Goal: Task Accomplishment & Management: Manage account settings

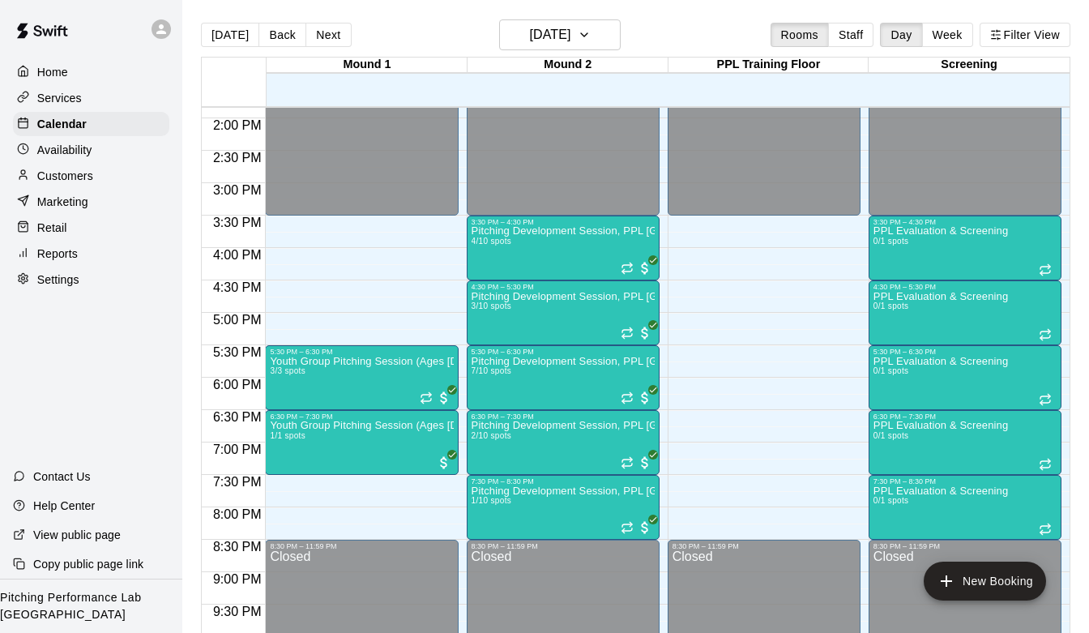
scroll to position [898, 0]
click at [105, 173] on div "Customers" at bounding box center [91, 176] width 156 height 24
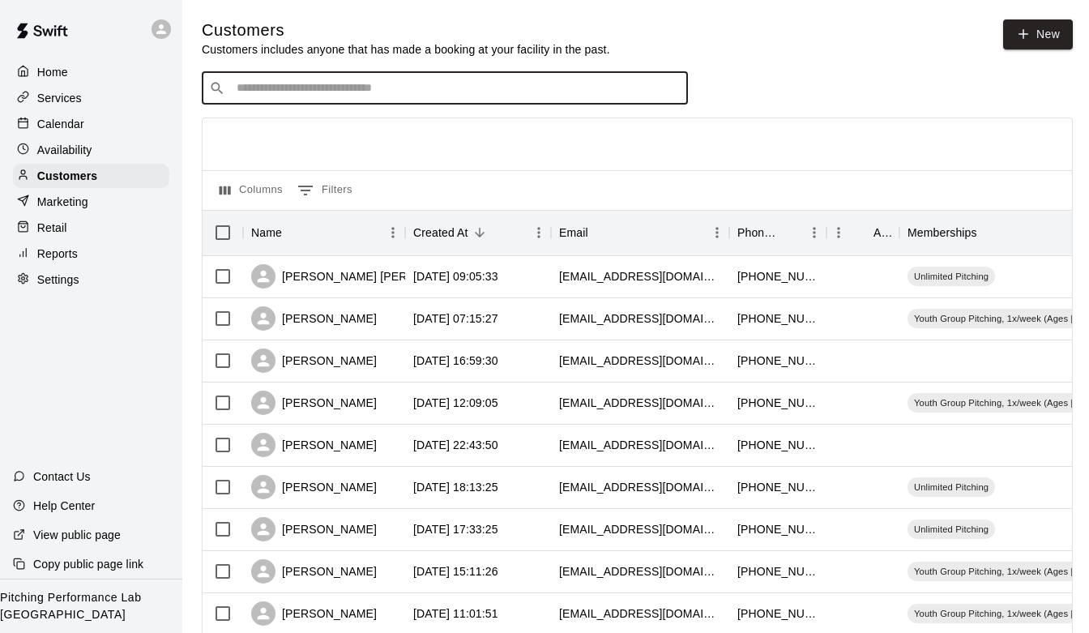
click at [334, 88] on input "Search customers by name or email" at bounding box center [456, 88] width 449 height 16
type input "****"
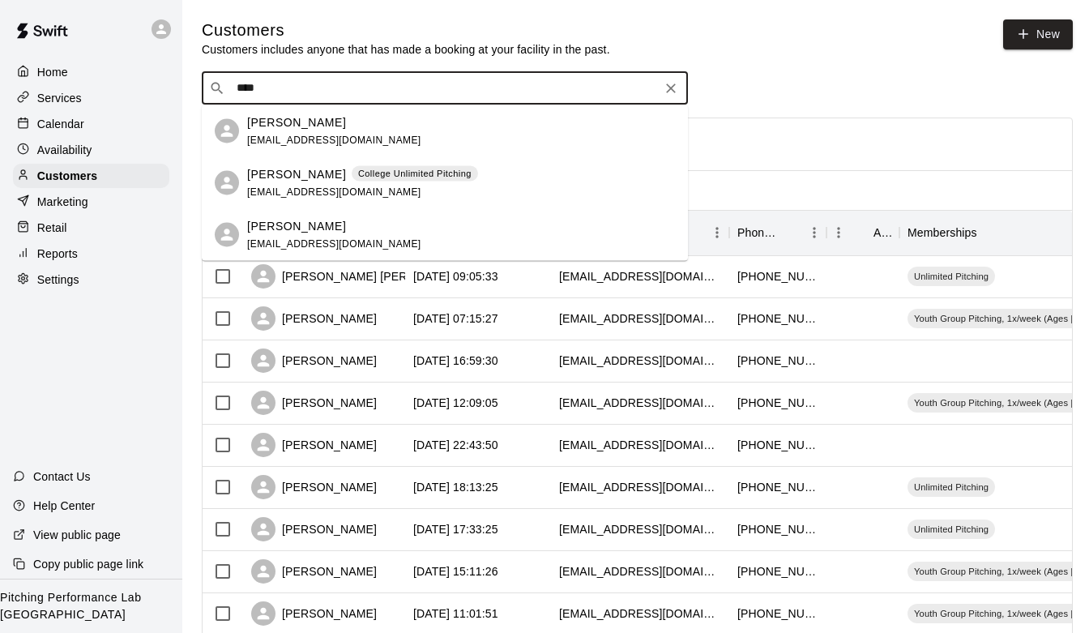
click at [339, 194] on span "[EMAIL_ADDRESS][DOMAIN_NAME]" at bounding box center [334, 190] width 174 height 11
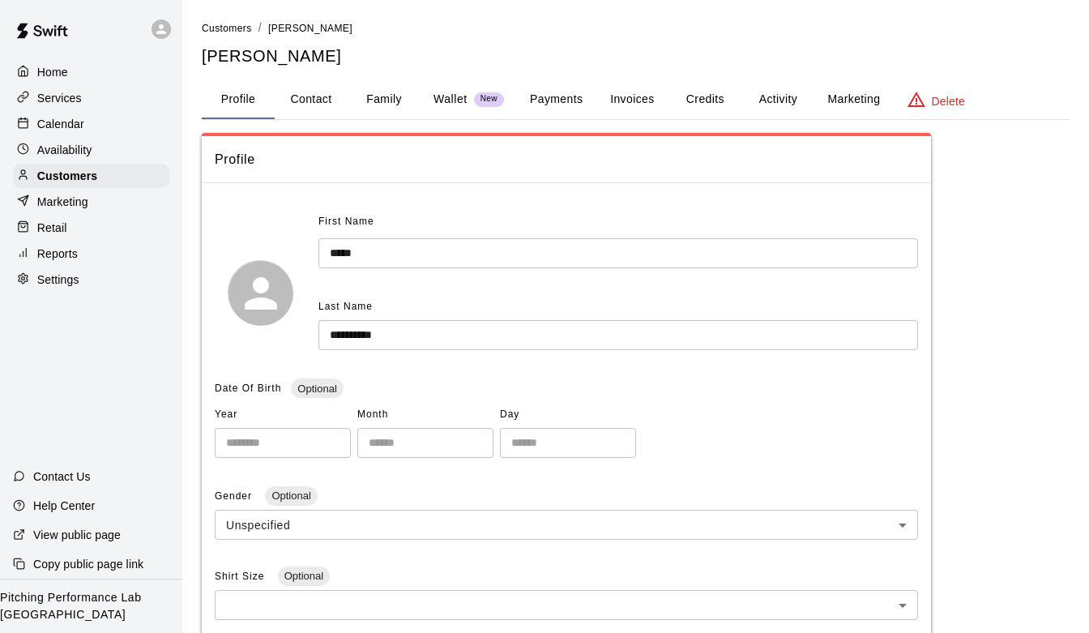
click at [787, 86] on button "Activity" at bounding box center [777, 99] width 73 height 39
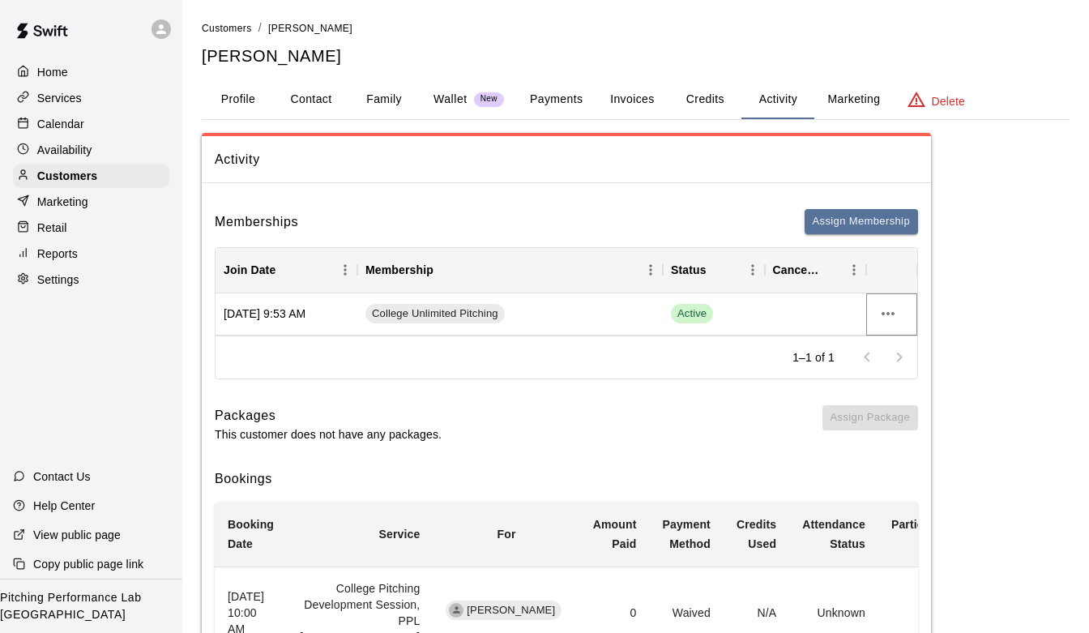
click at [889, 318] on icon "more actions" at bounding box center [887, 313] width 19 height 19
click at [906, 365] on li "Cancel" at bounding box center [920, 373] width 92 height 27
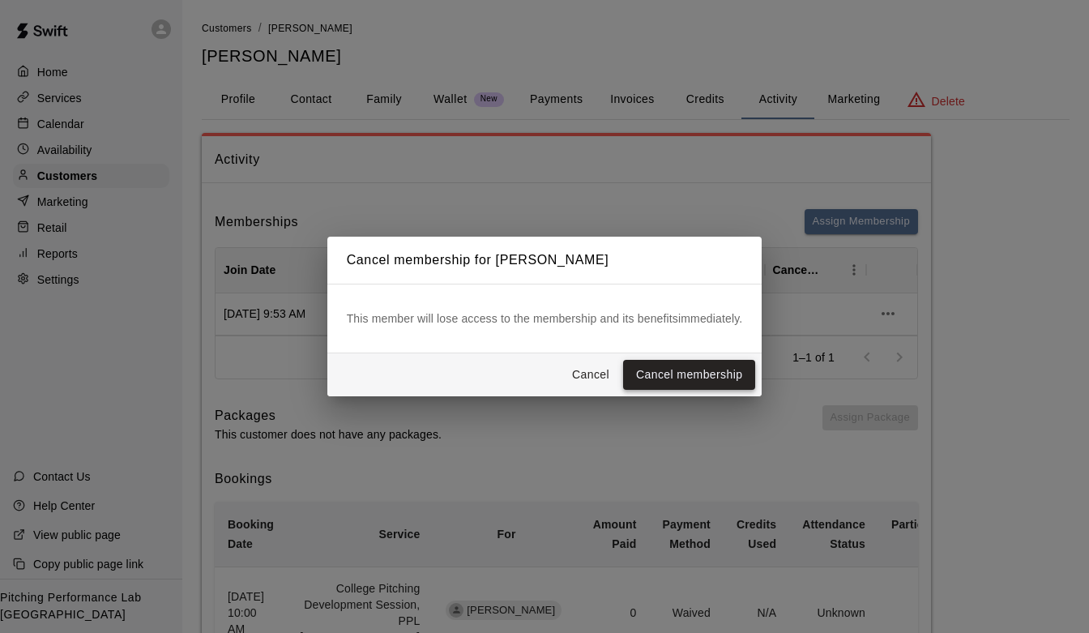
click at [736, 376] on button "Cancel membership" at bounding box center [689, 375] width 132 height 30
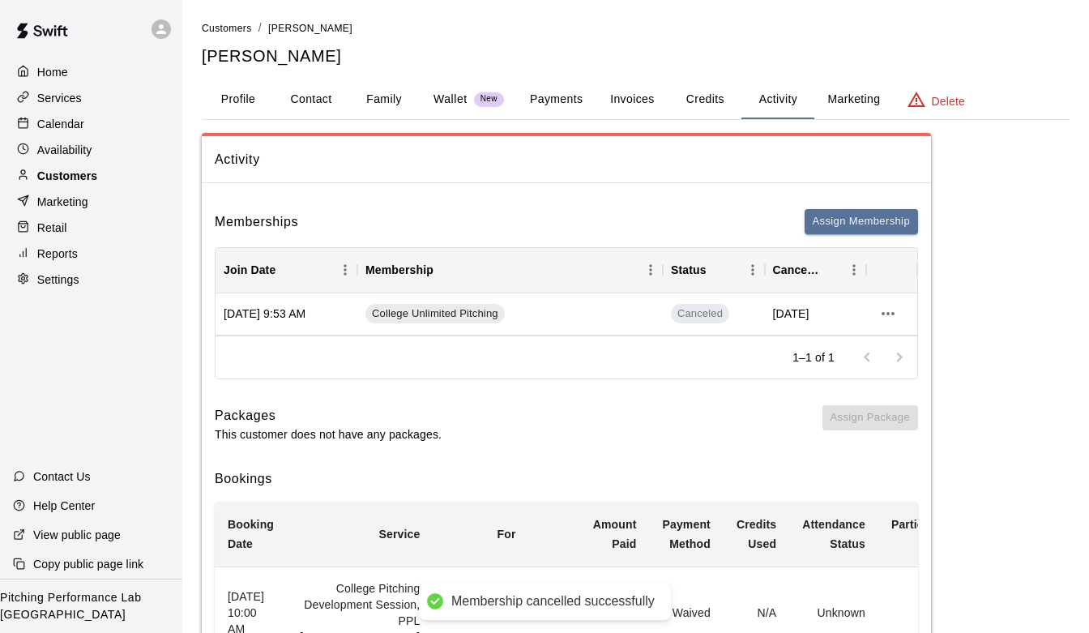
click at [117, 181] on div "Customers" at bounding box center [91, 176] width 156 height 24
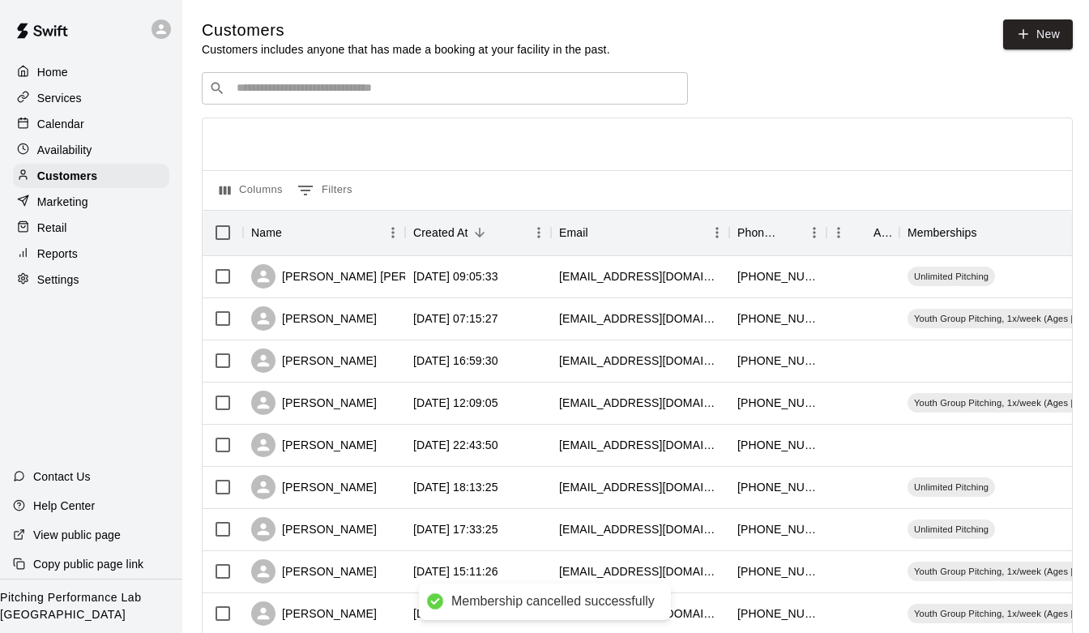
click at [333, 85] on input "Search customers by name or email" at bounding box center [456, 88] width 449 height 16
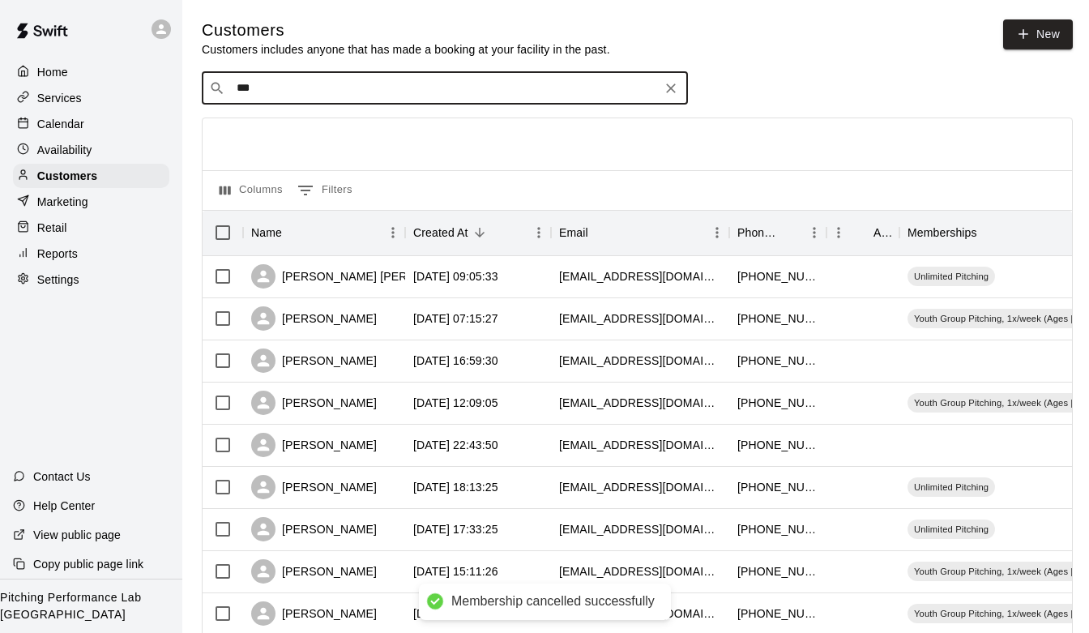
type input "****"
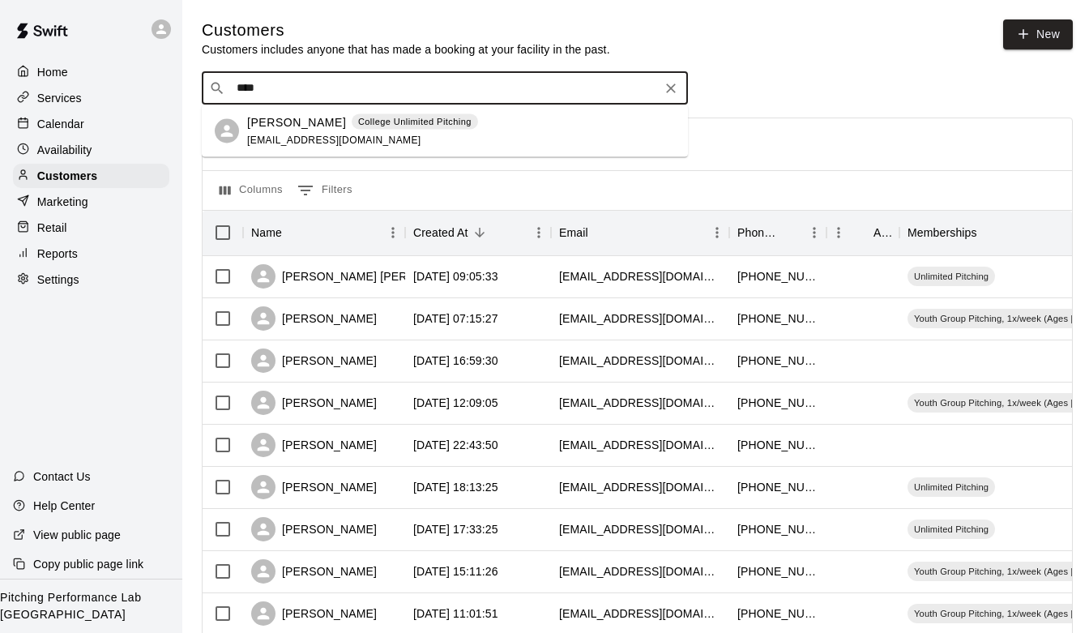
click at [269, 130] on div "[PERSON_NAME] College Unlimited Pitching [EMAIL_ADDRESS][DOMAIN_NAME]" at bounding box center [362, 130] width 231 height 35
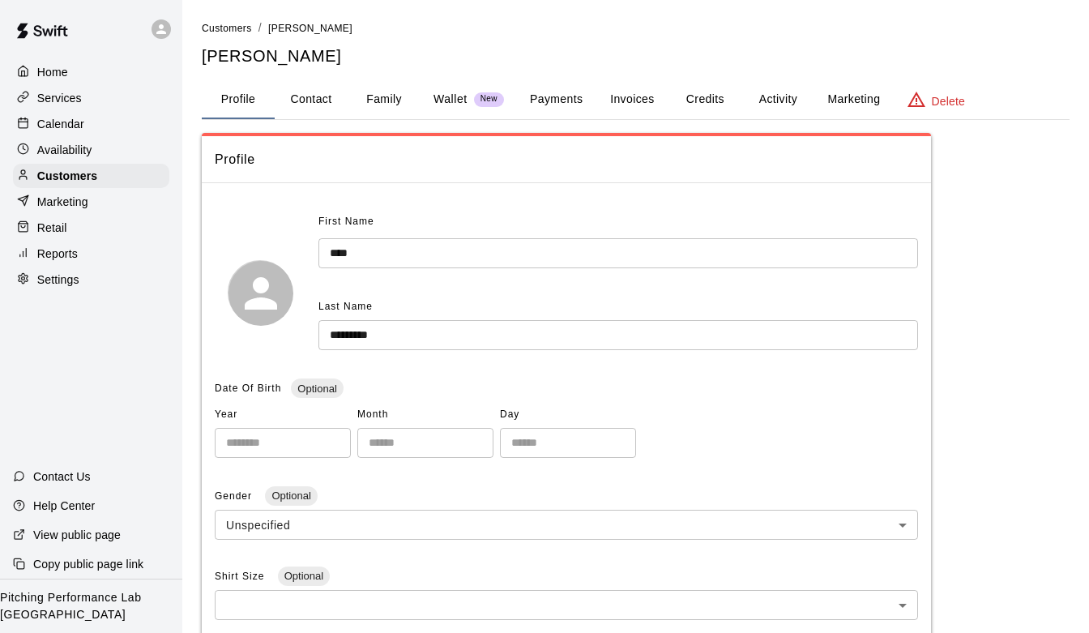
click at [770, 108] on button "Activity" at bounding box center [777, 99] width 73 height 39
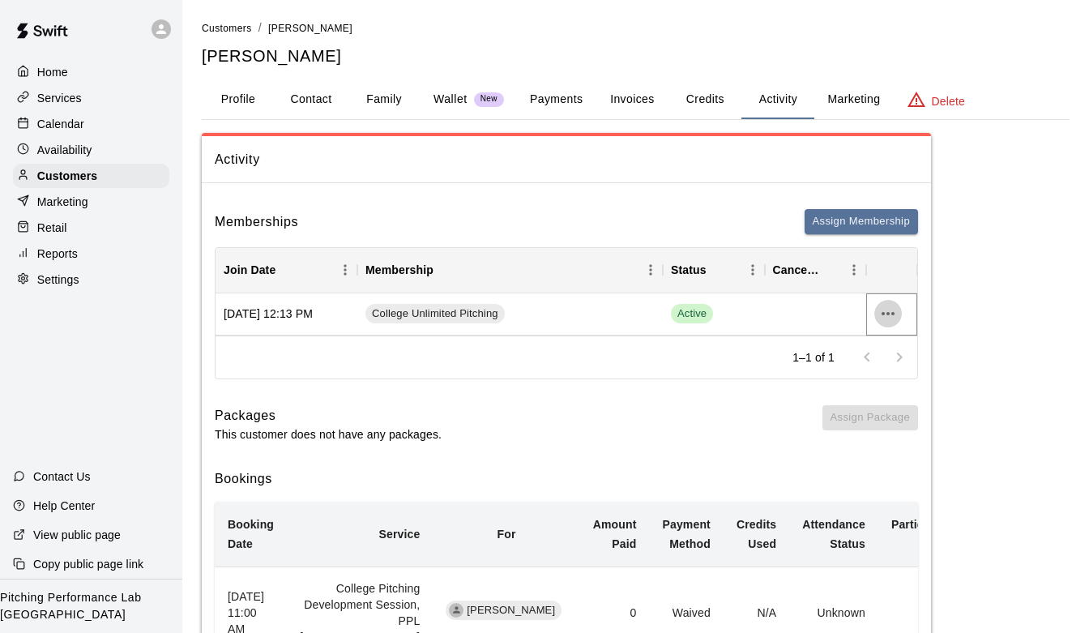
click at [893, 316] on icon "more actions" at bounding box center [887, 313] width 19 height 19
click at [900, 382] on li "Cancel" at bounding box center [920, 373] width 92 height 27
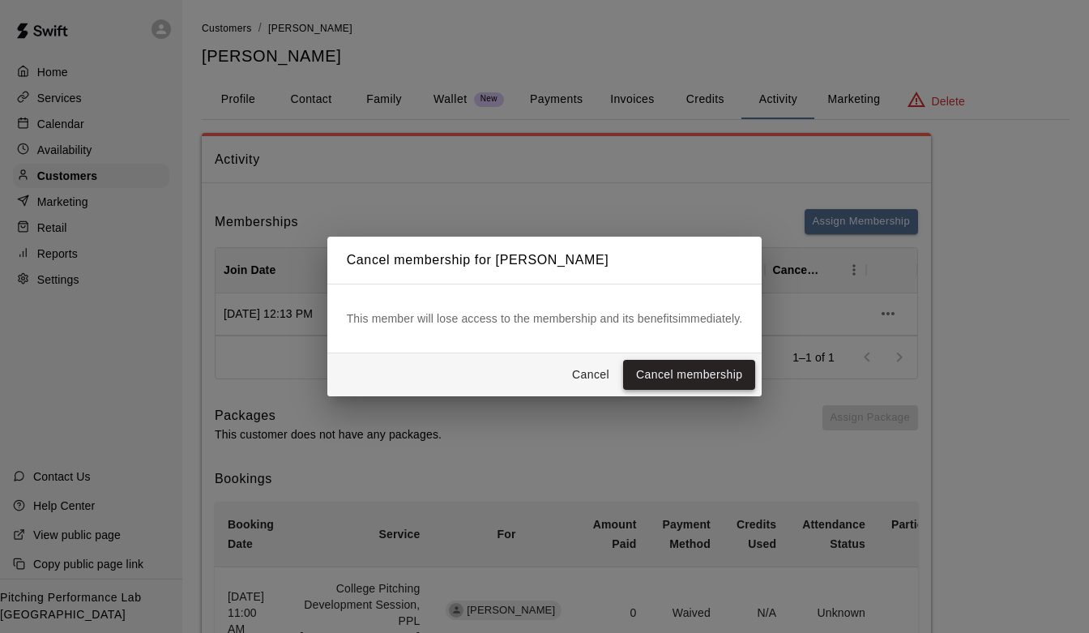
click at [715, 369] on button "Cancel membership" at bounding box center [689, 375] width 132 height 30
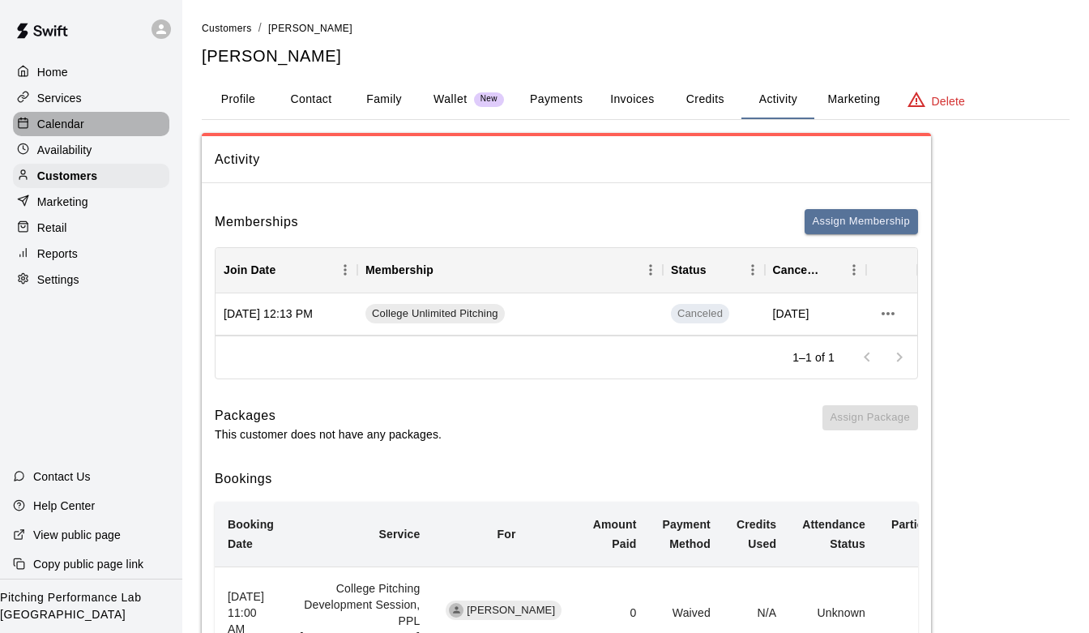
click at [86, 125] on div "Calendar" at bounding box center [91, 124] width 156 height 24
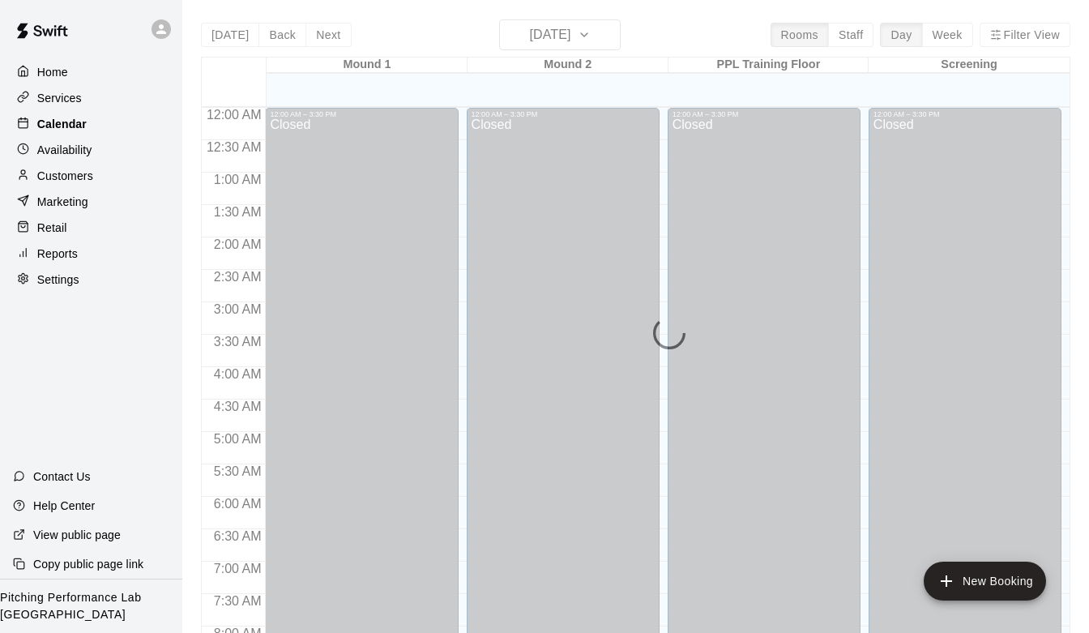
scroll to position [697, 0]
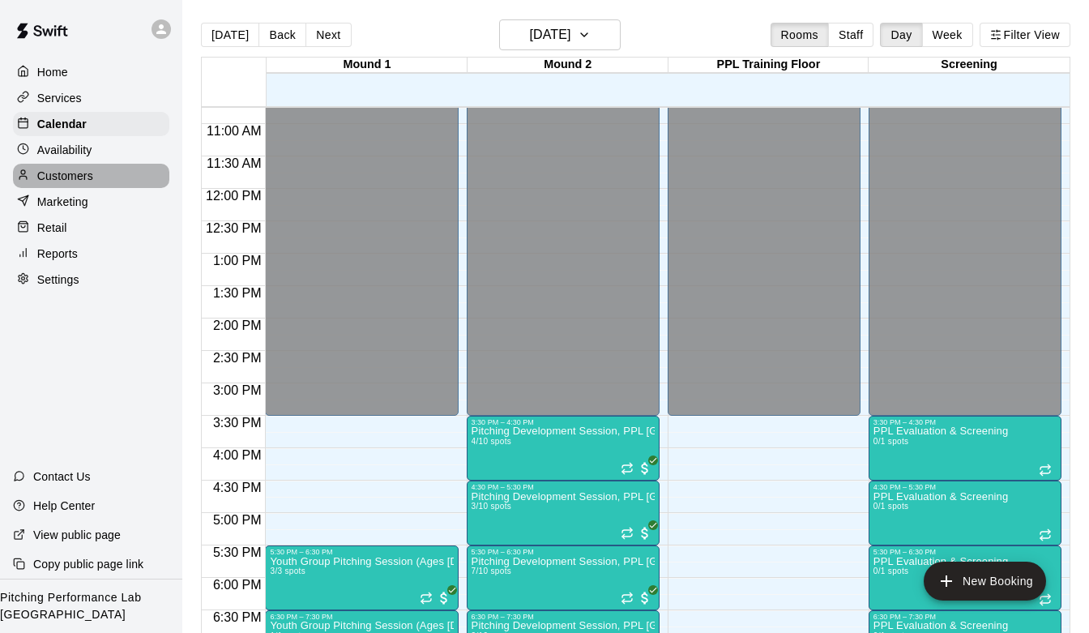
click at [89, 182] on p "Customers" at bounding box center [65, 176] width 56 height 16
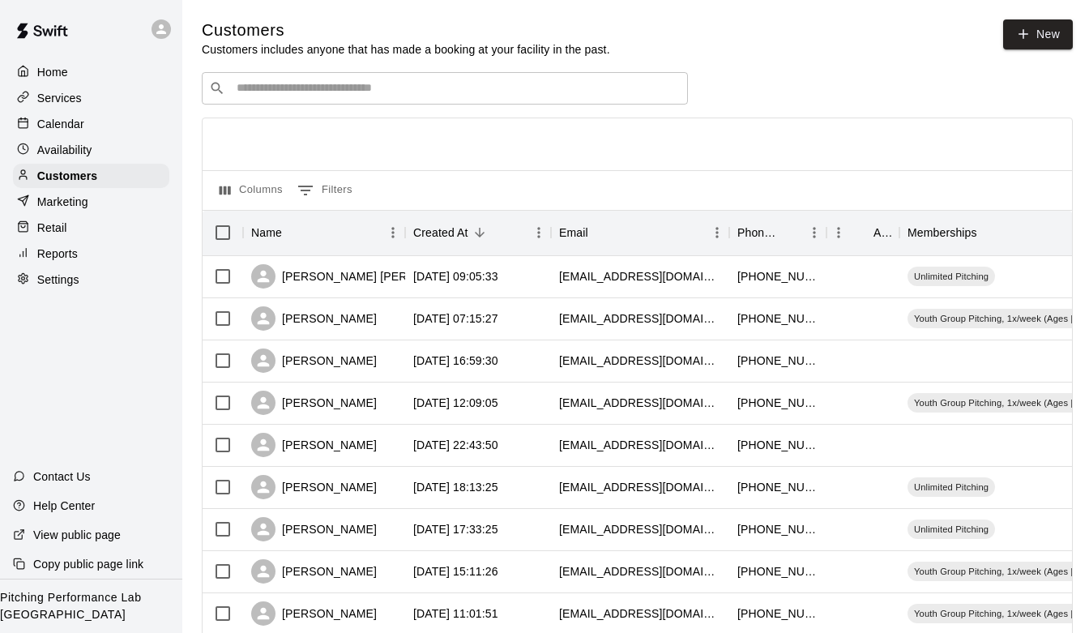
click at [104, 96] on div "Services" at bounding box center [91, 98] width 156 height 24
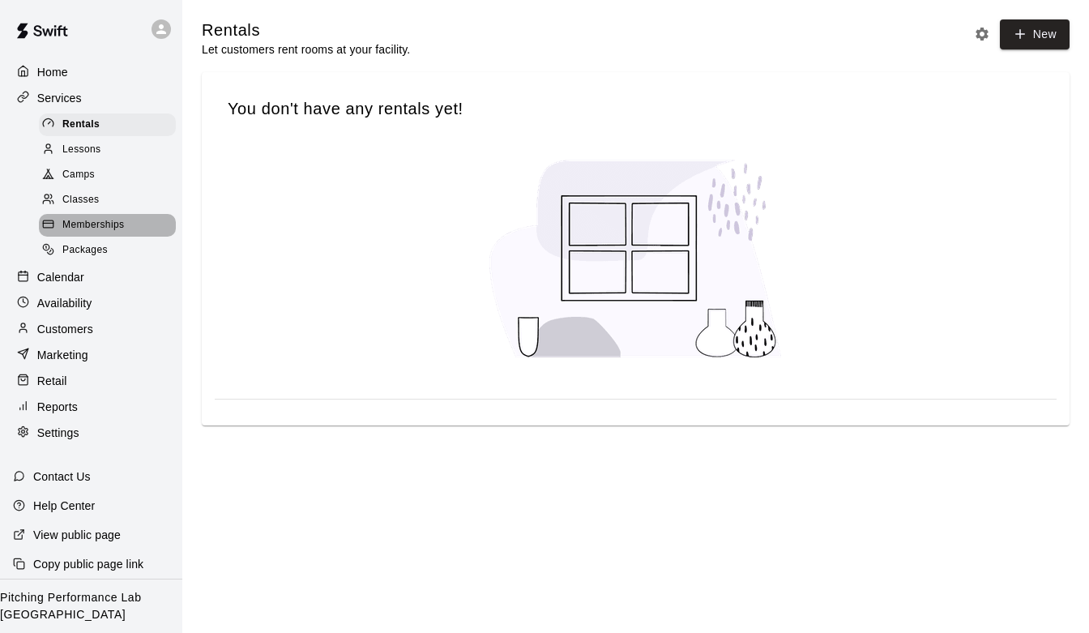
click at [121, 232] on span "Memberships" at bounding box center [93, 225] width 62 height 16
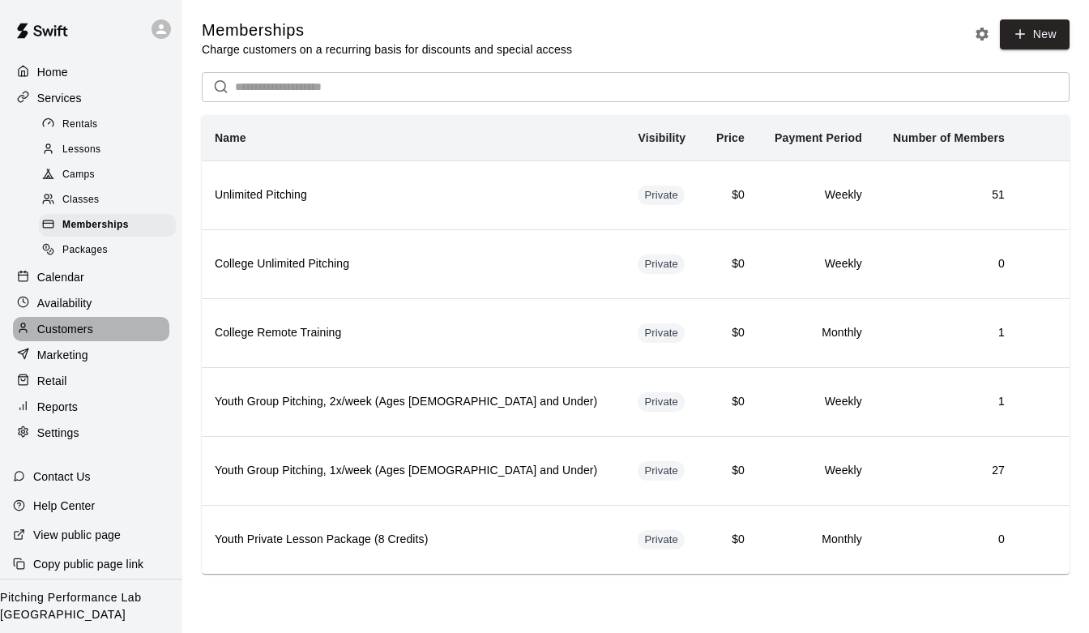
click at [97, 334] on div "Customers" at bounding box center [91, 329] width 156 height 24
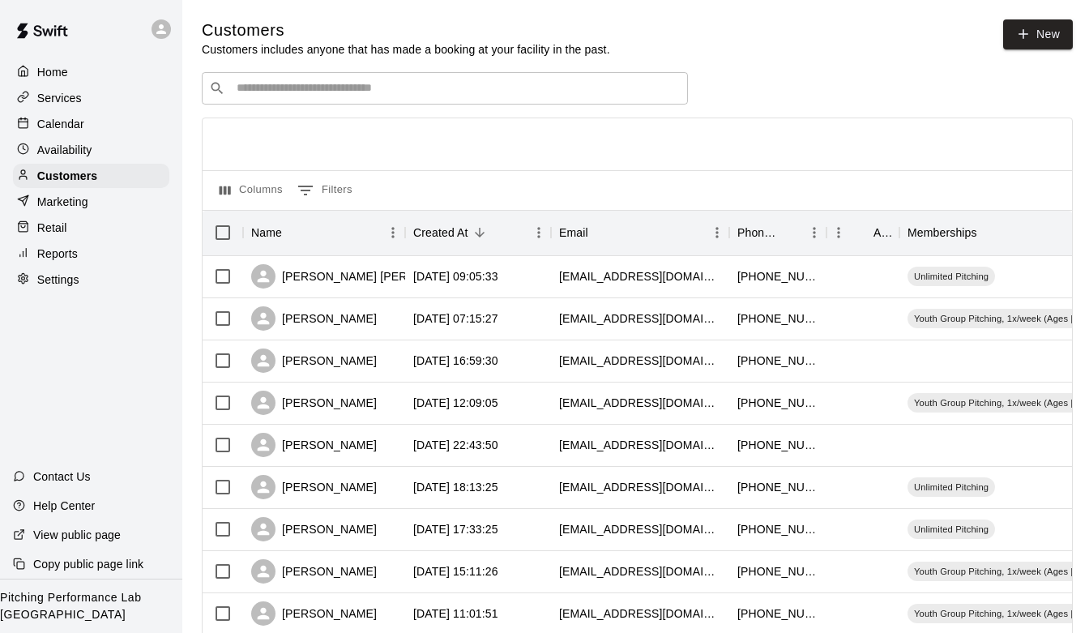
click at [103, 98] on div "Services" at bounding box center [91, 98] width 156 height 24
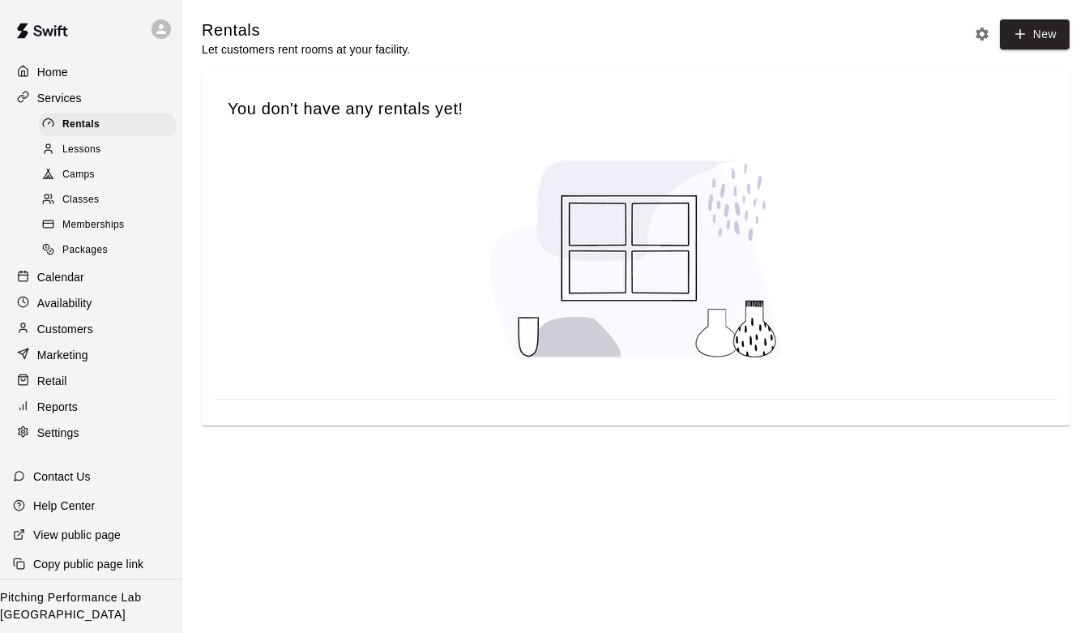
click at [103, 224] on span "Memberships" at bounding box center [93, 225] width 62 height 16
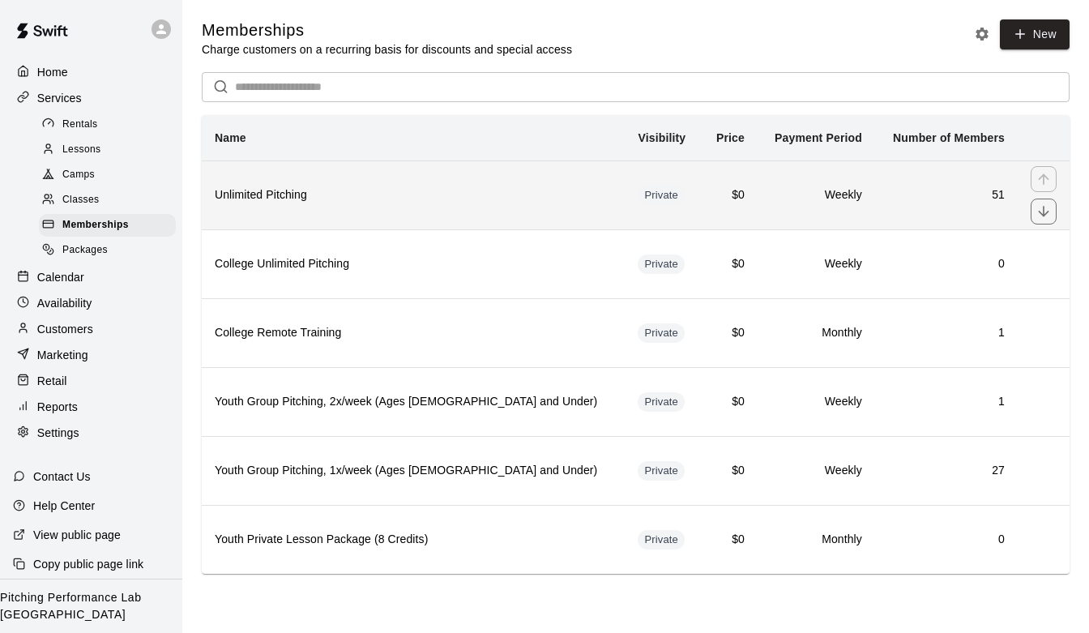
click at [403, 177] on th "Unlimited Pitching" at bounding box center [413, 194] width 423 height 69
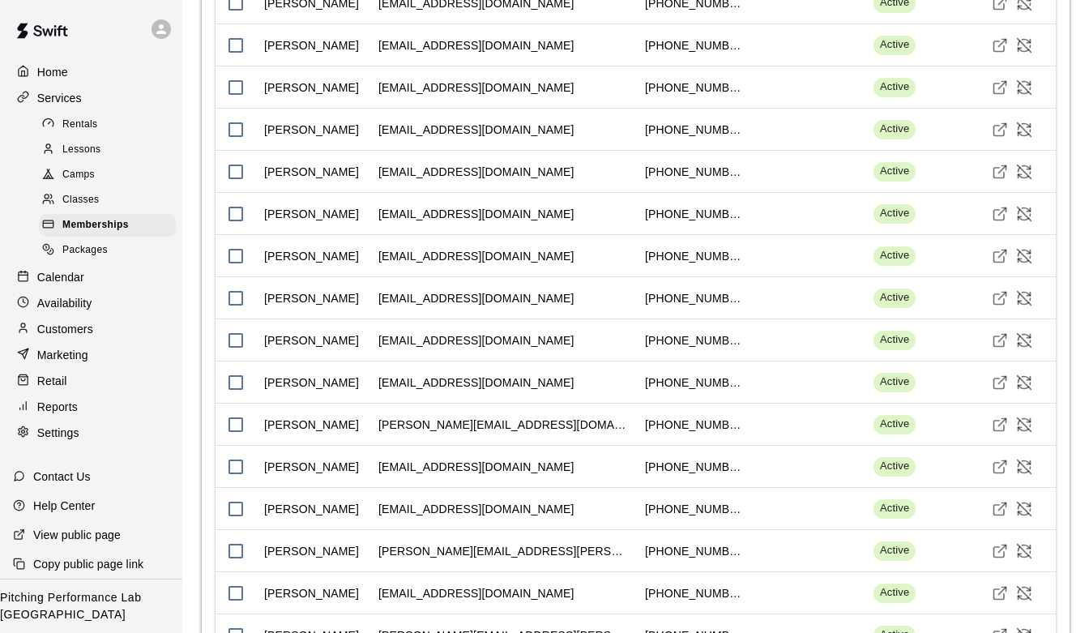
scroll to position [2541, 0]
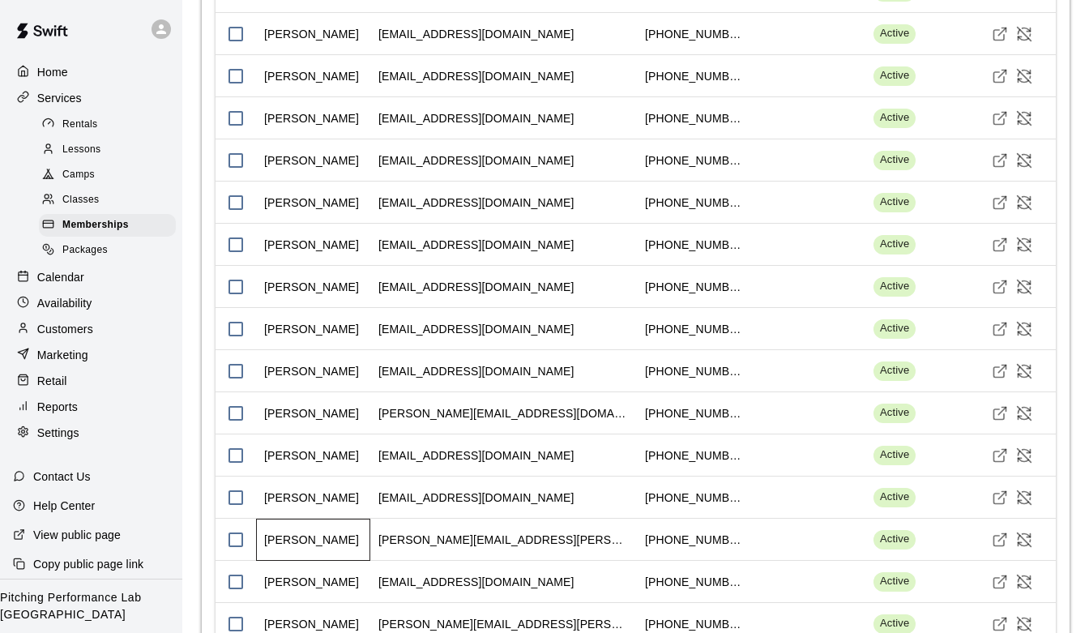
click at [332, 529] on div "[PERSON_NAME]" at bounding box center [313, 539] width 114 height 42
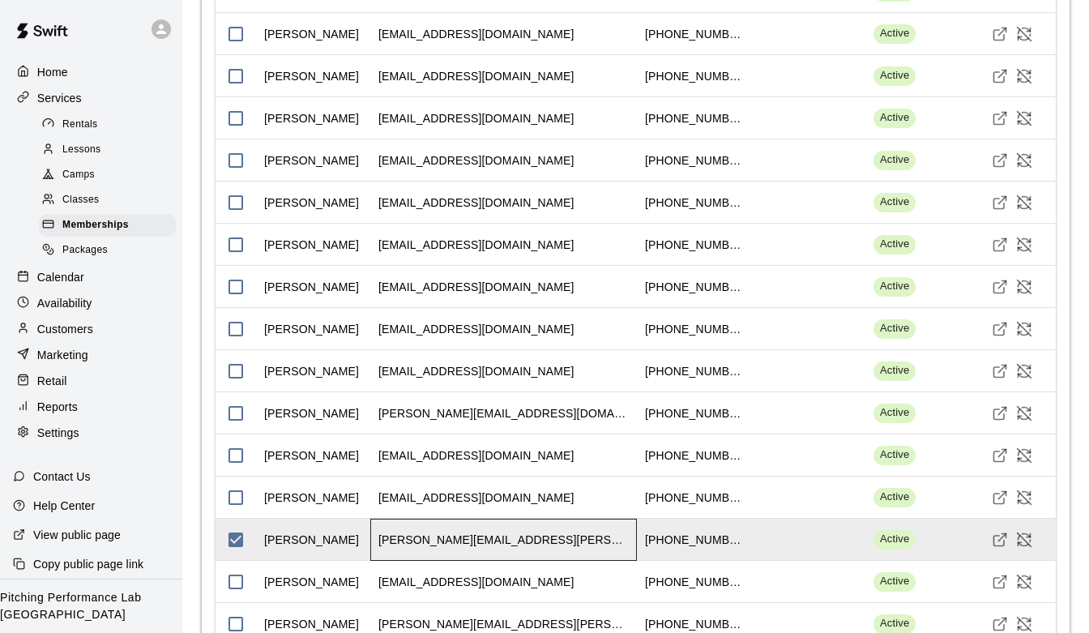
click at [539, 539] on div "[PERSON_NAME][EMAIL_ADDRESS][PERSON_NAME][DOMAIN_NAME]" at bounding box center [503, 539] width 267 height 42
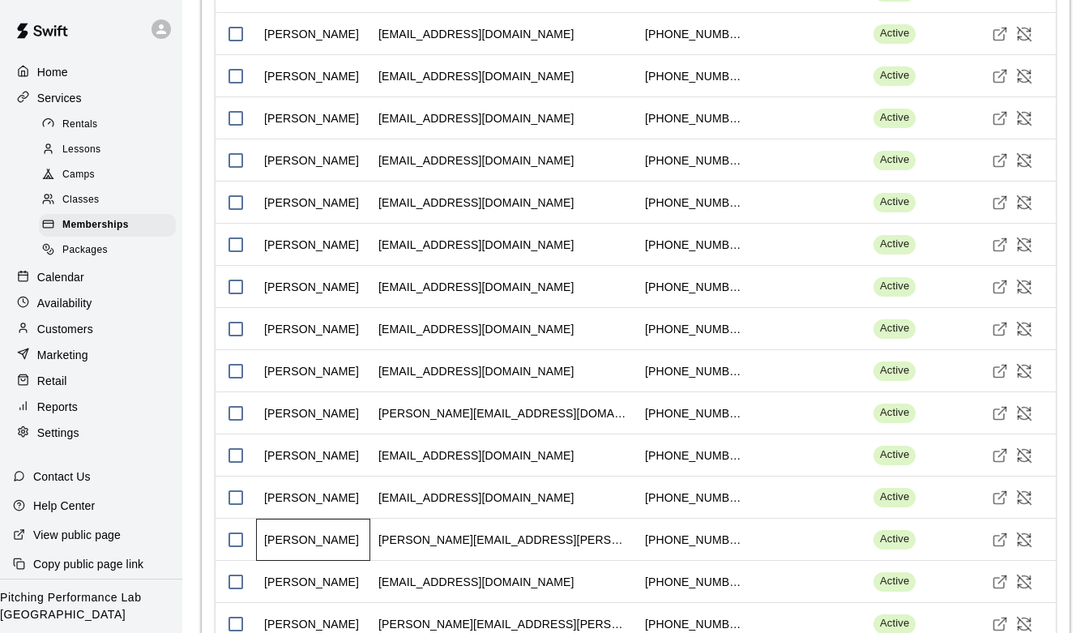
click at [280, 535] on div "[PERSON_NAME]" at bounding box center [311, 539] width 95 height 16
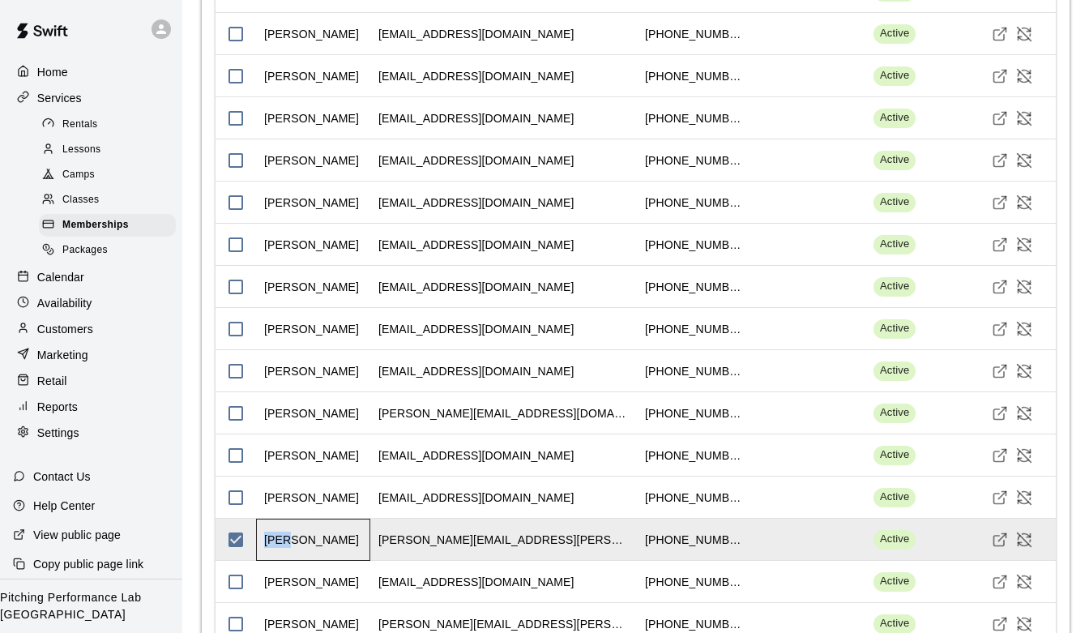
click at [280, 535] on div "[PERSON_NAME]" at bounding box center [311, 539] width 95 height 16
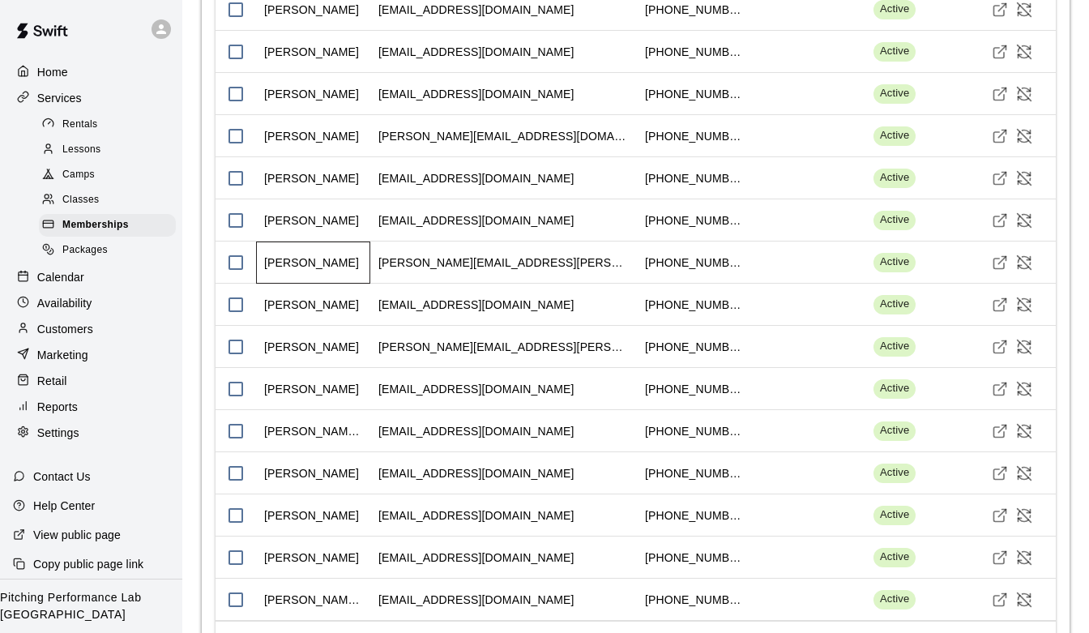
scroll to position [2796, 0]
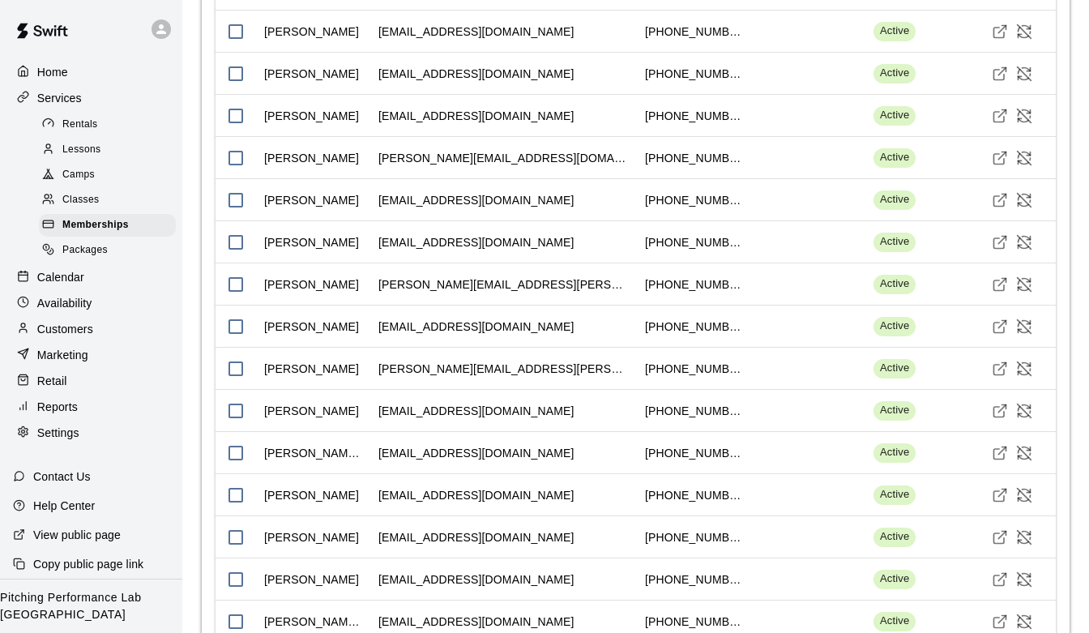
click at [83, 322] on p "Customers" at bounding box center [65, 329] width 56 height 16
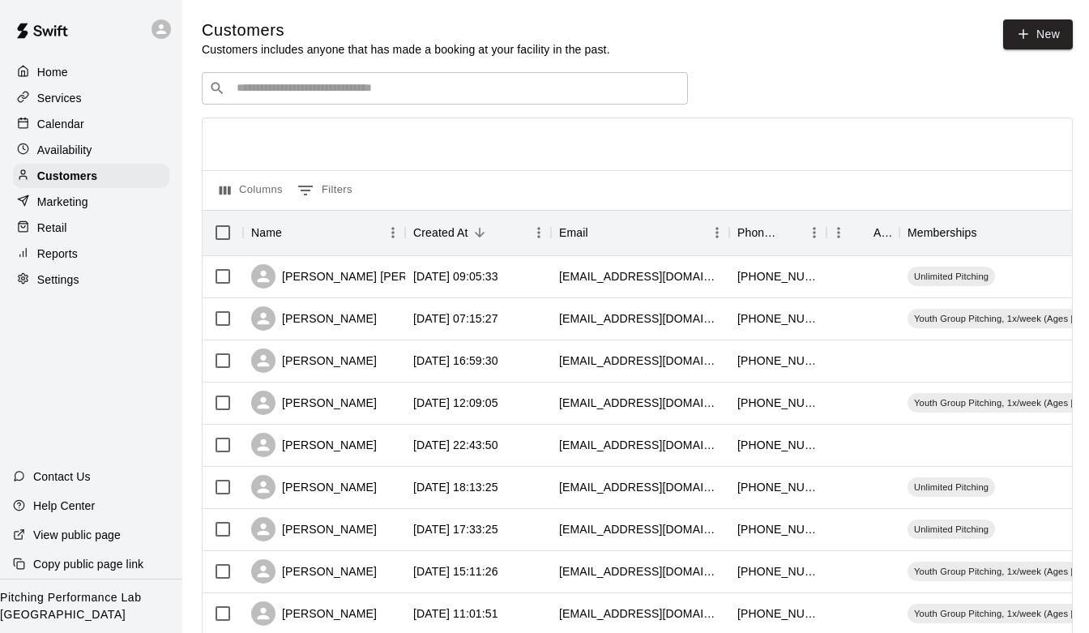
click at [82, 120] on p "Calendar" at bounding box center [60, 124] width 47 height 16
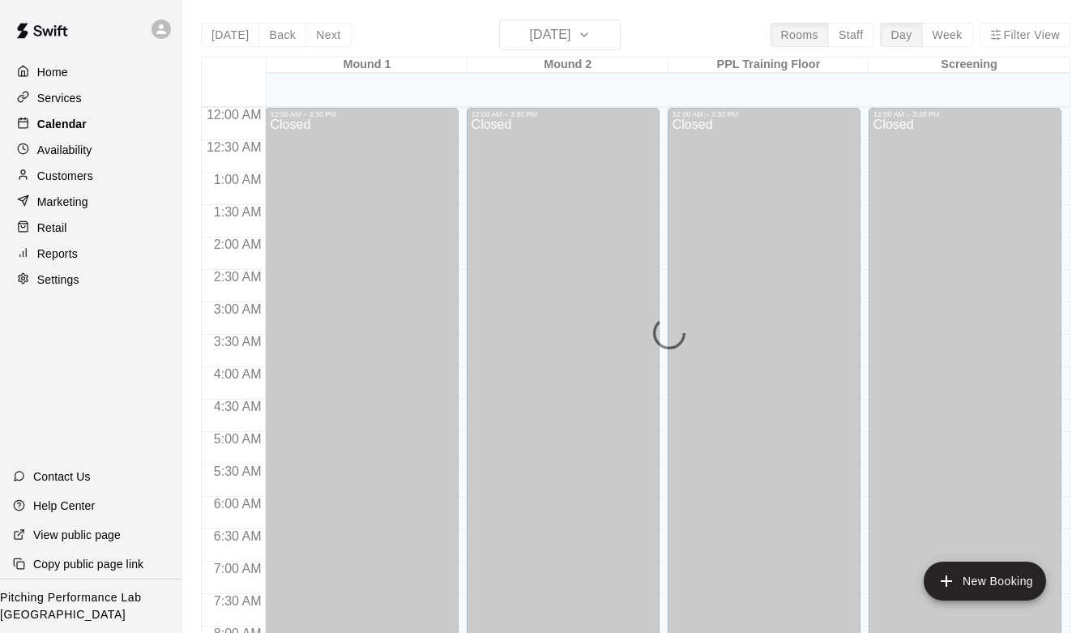
scroll to position [700, 0]
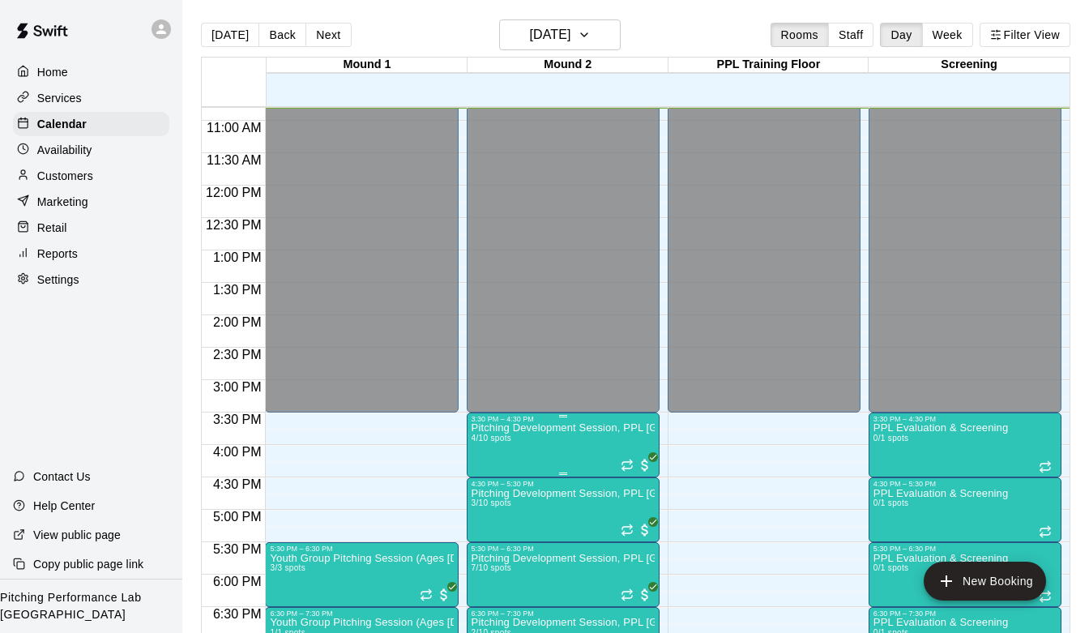
click at [481, 484] on img "edit" at bounding box center [488, 478] width 19 height 19
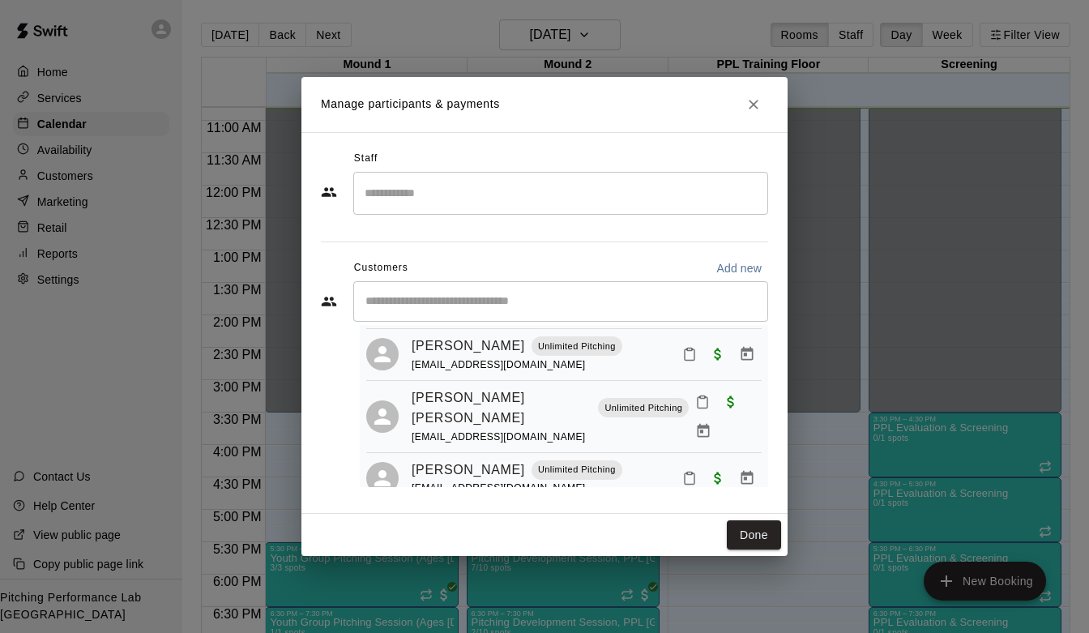
scroll to position [92, 0]
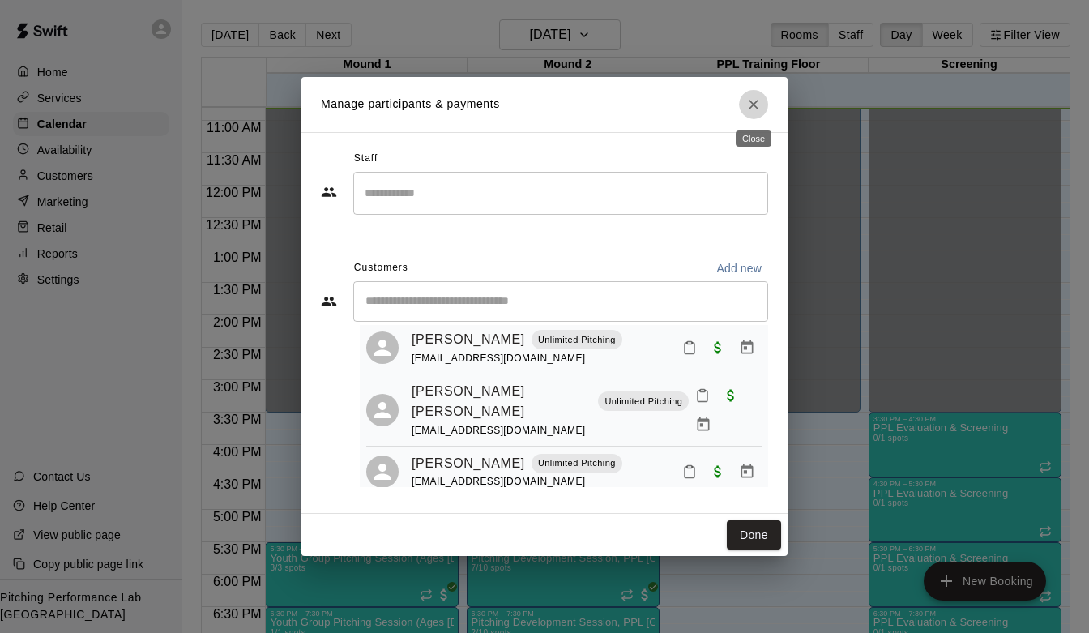
click at [750, 98] on icon "Close" at bounding box center [753, 104] width 16 height 16
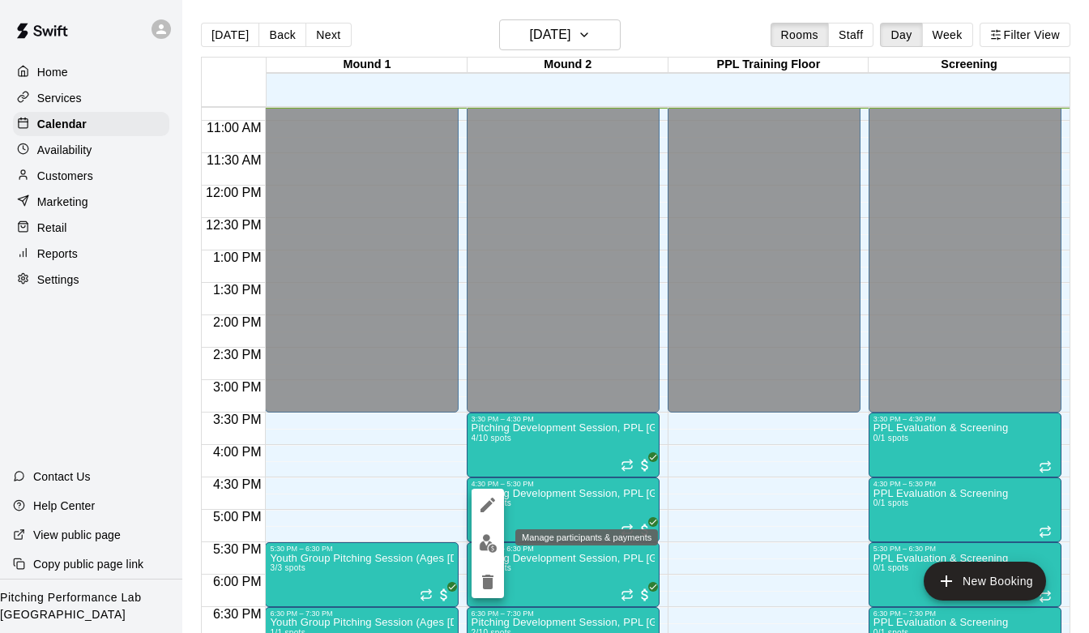
click at [481, 553] on button "edit" at bounding box center [487, 543] width 32 height 32
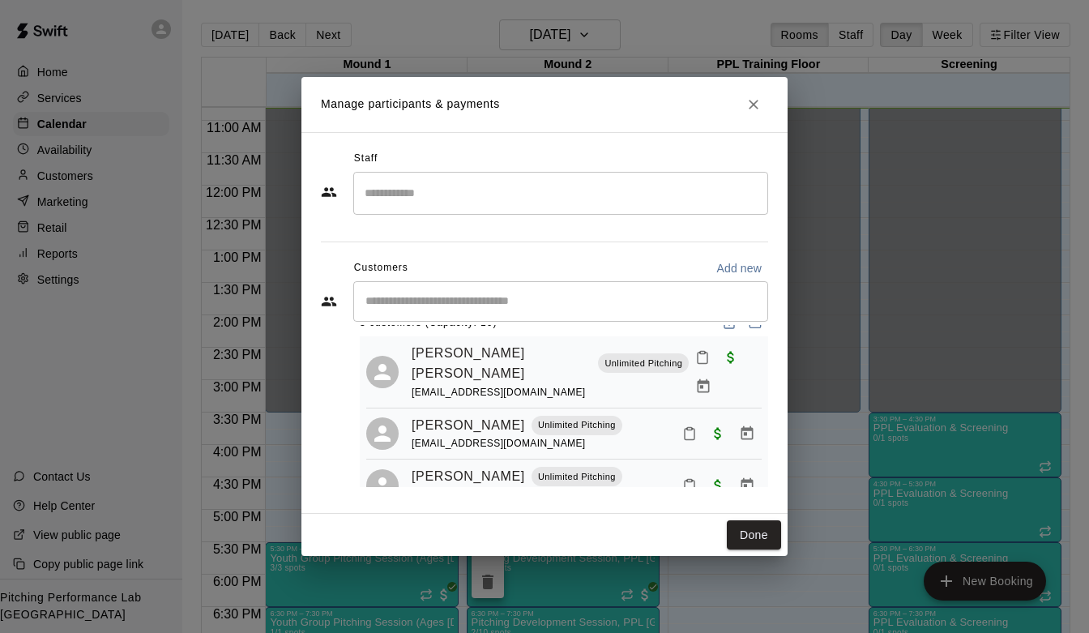
scroll to position [40, 0]
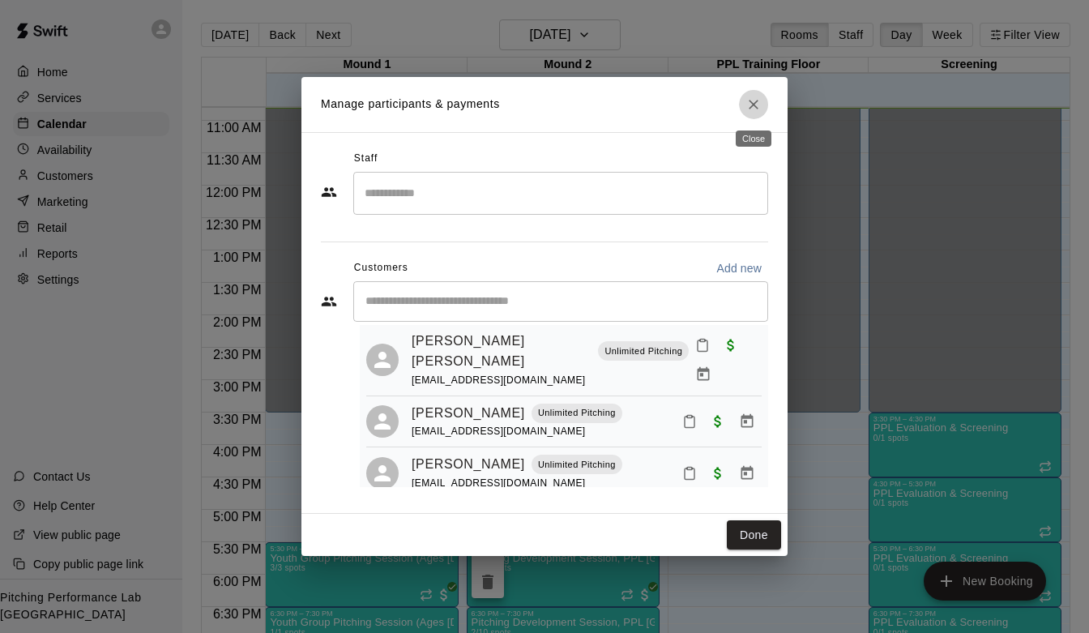
click at [753, 103] on icon "Close" at bounding box center [753, 105] width 10 height 10
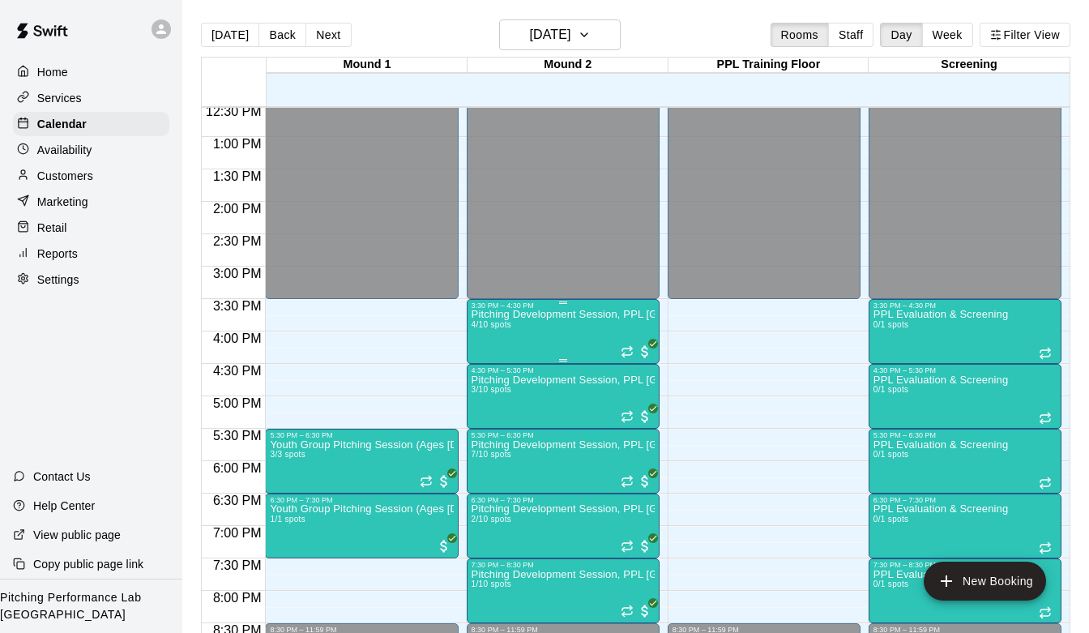
scroll to position [842, 0]
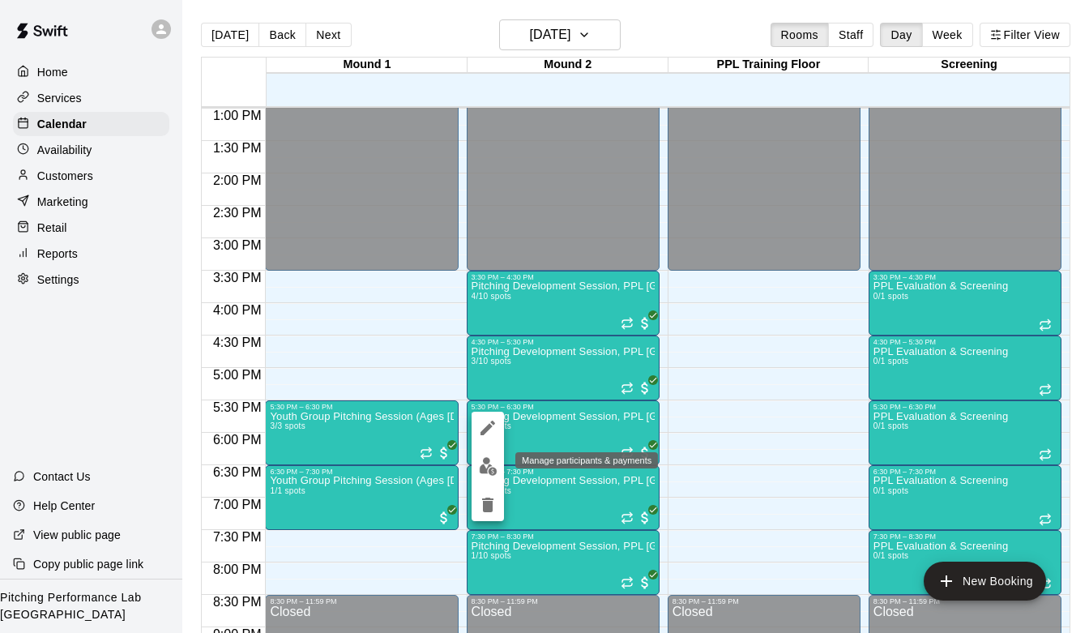
click at [497, 459] on button "edit" at bounding box center [487, 466] width 32 height 32
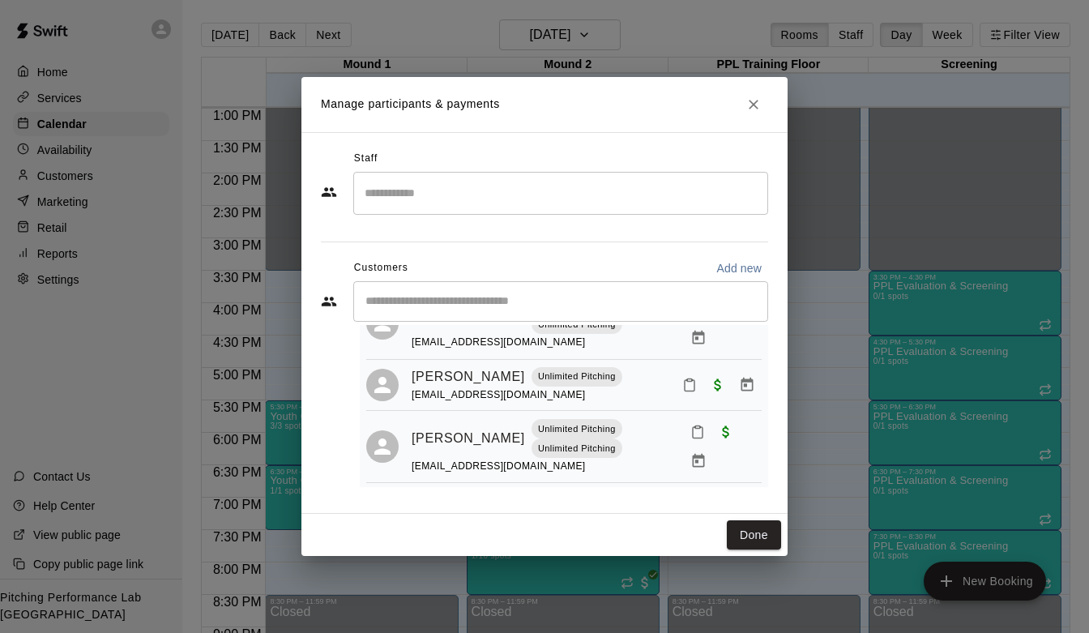
scroll to position [290, 0]
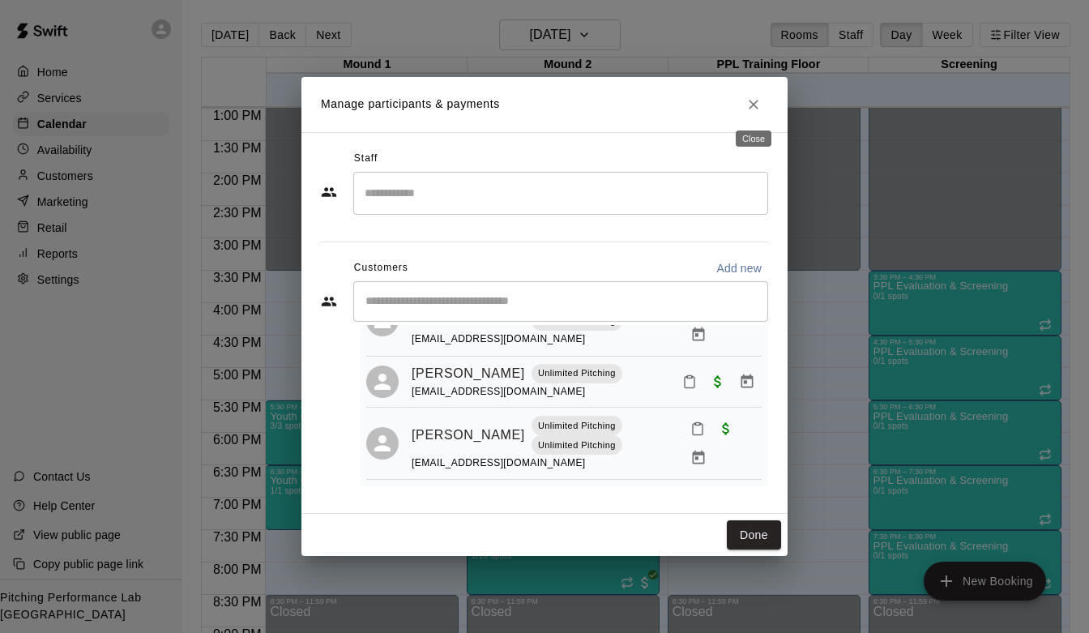
click at [753, 105] on icon "Close" at bounding box center [753, 104] width 16 height 16
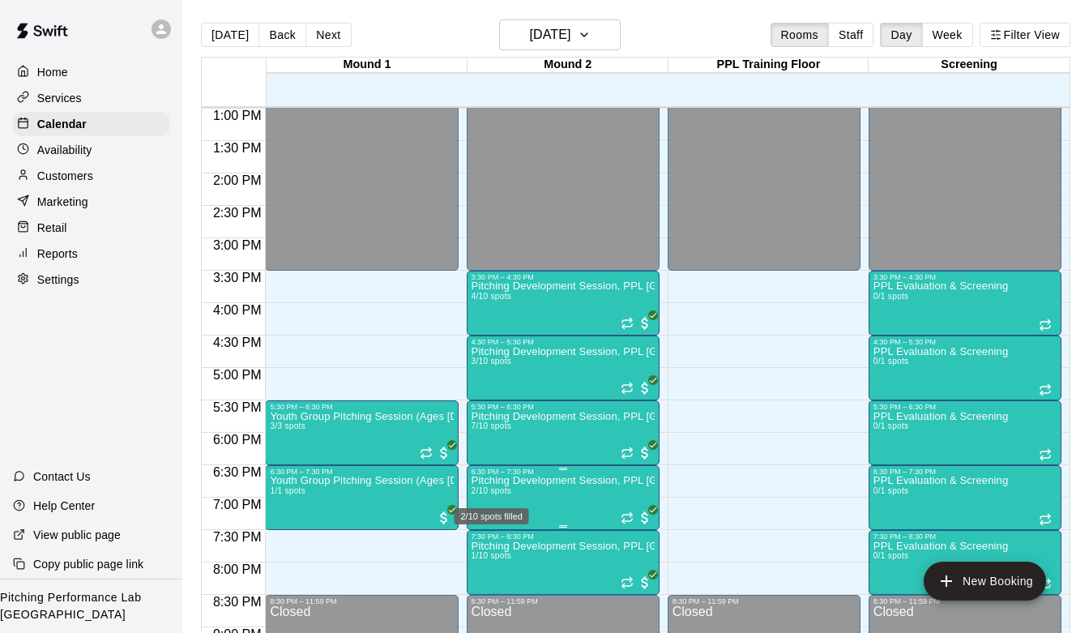
click at [498, 490] on span "2/10 spots" at bounding box center [491, 490] width 40 height 9
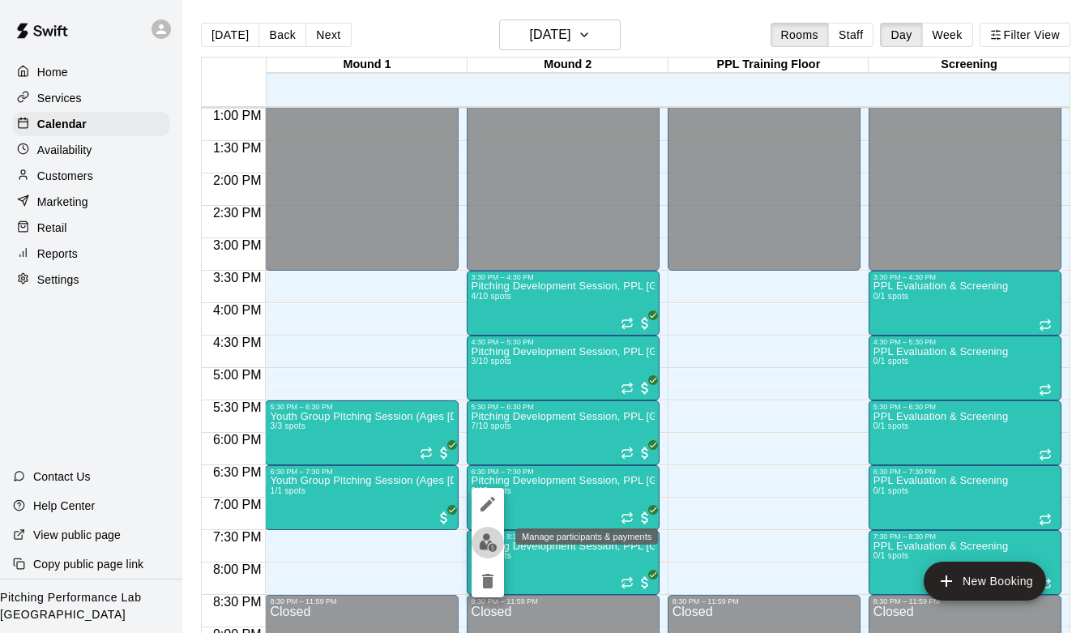
click at [480, 539] on img "edit" at bounding box center [488, 542] width 19 height 19
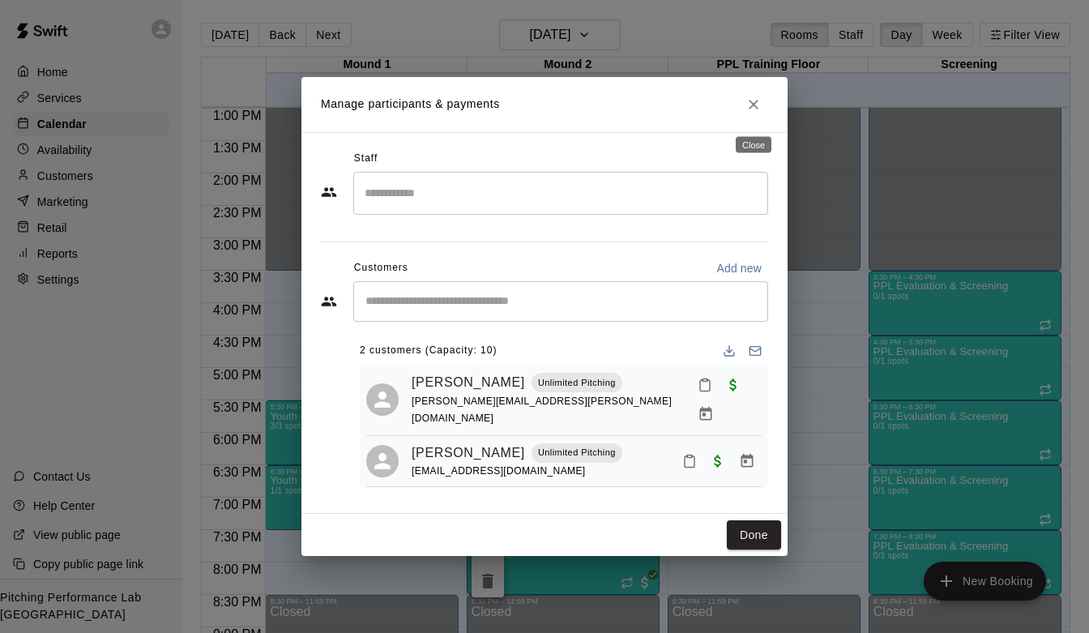
click at [757, 108] on icon "Close" at bounding box center [753, 104] width 16 height 16
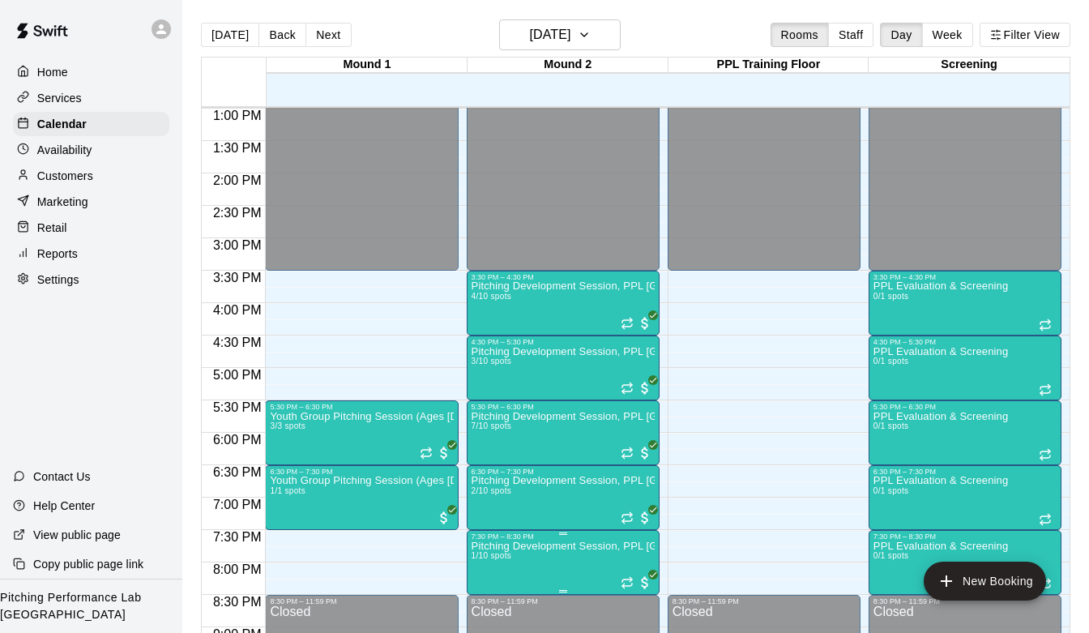
click at [522, 546] on p "Pitching Development Session, PPL [GEOGRAPHIC_DATA] (Ages [DEMOGRAPHIC_DATA]+)" at bounding box center [562, 546] width 183 height 0
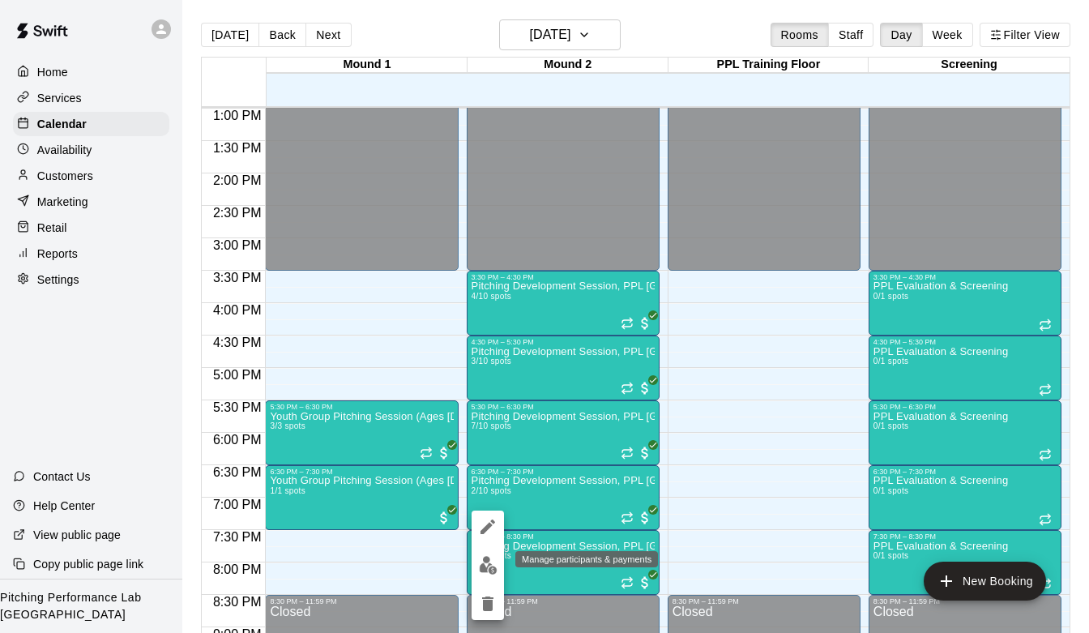
click at [488, 567] on img "edit" at bounding box center [488, 565] width 19 height 19
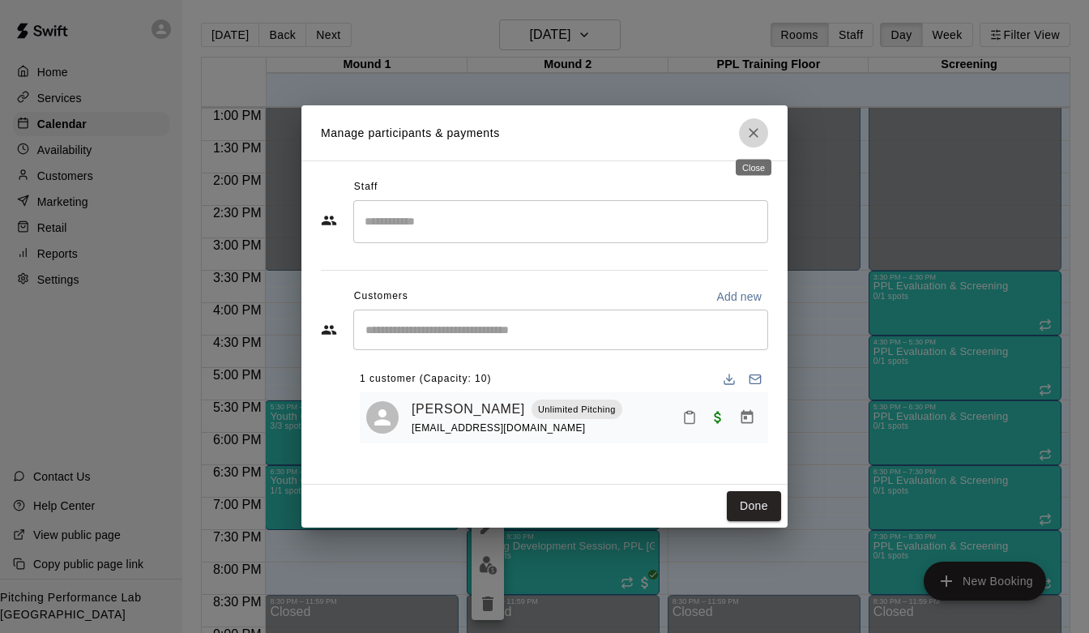
click at [758, 130] on icon "Close" at bounding box center [753, 133] width 16 height 16
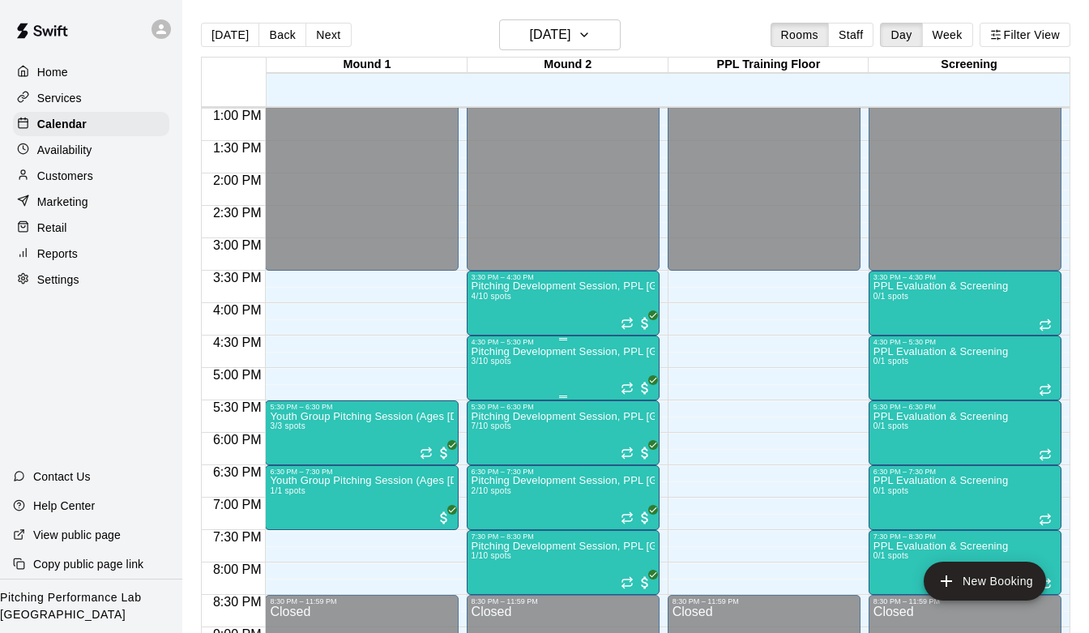
click at [490, 395] on img "edit" at bounding box center [488, 401] width 19 height 19
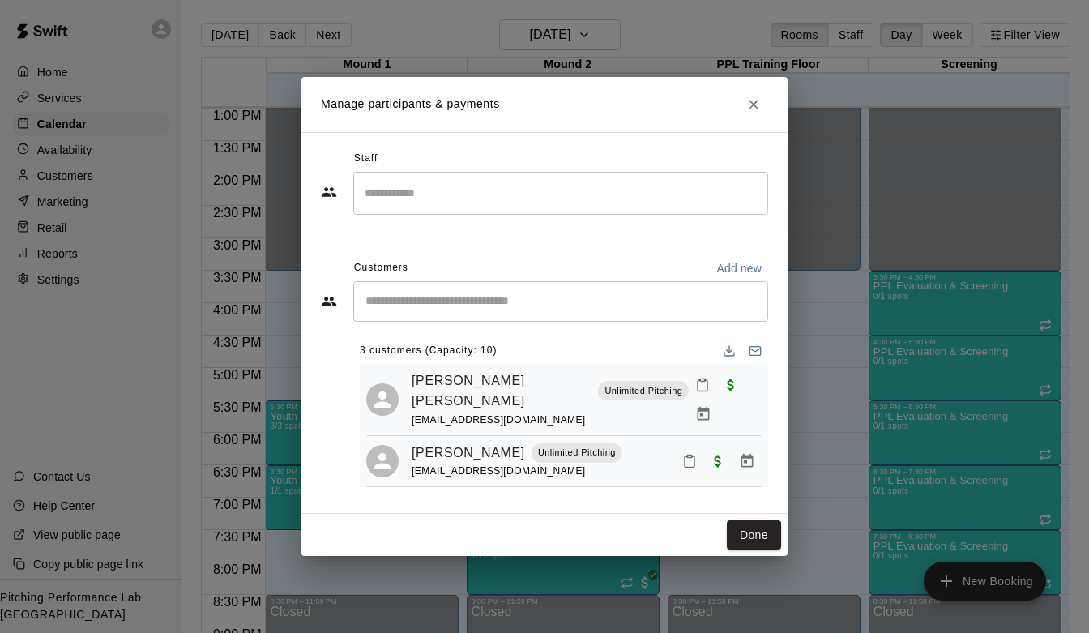
scroll to position [40, 0]
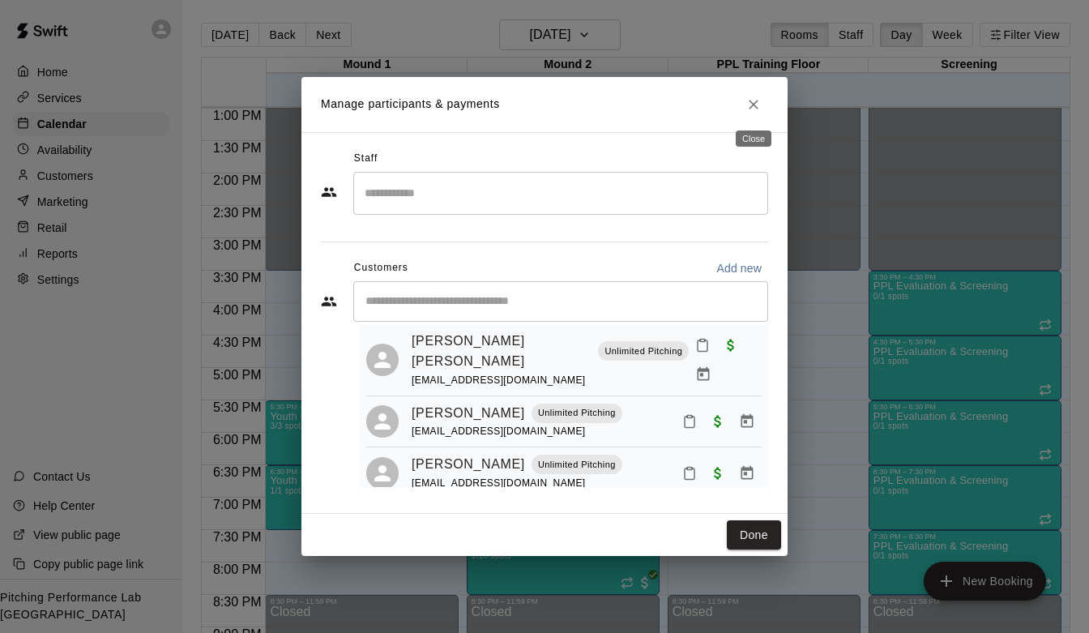
click at [754, 107] on icon "Close" at bounding box center [753, 104] width 16 height 16
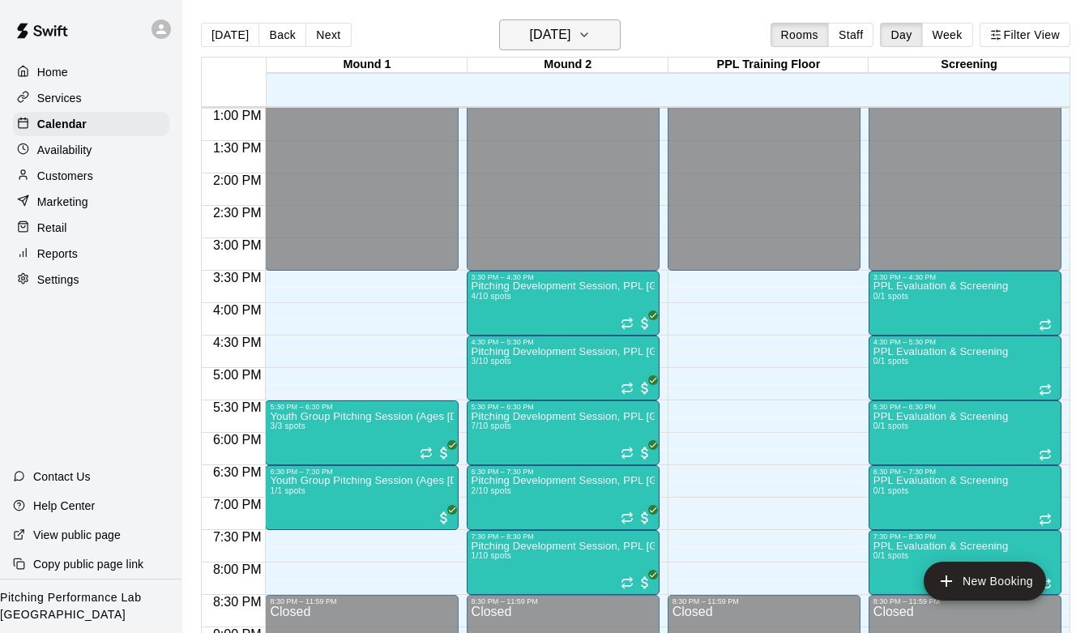
click at [570, 33] on h6 "[DATE]" at bounding box center [549, 34] width 41 height 23
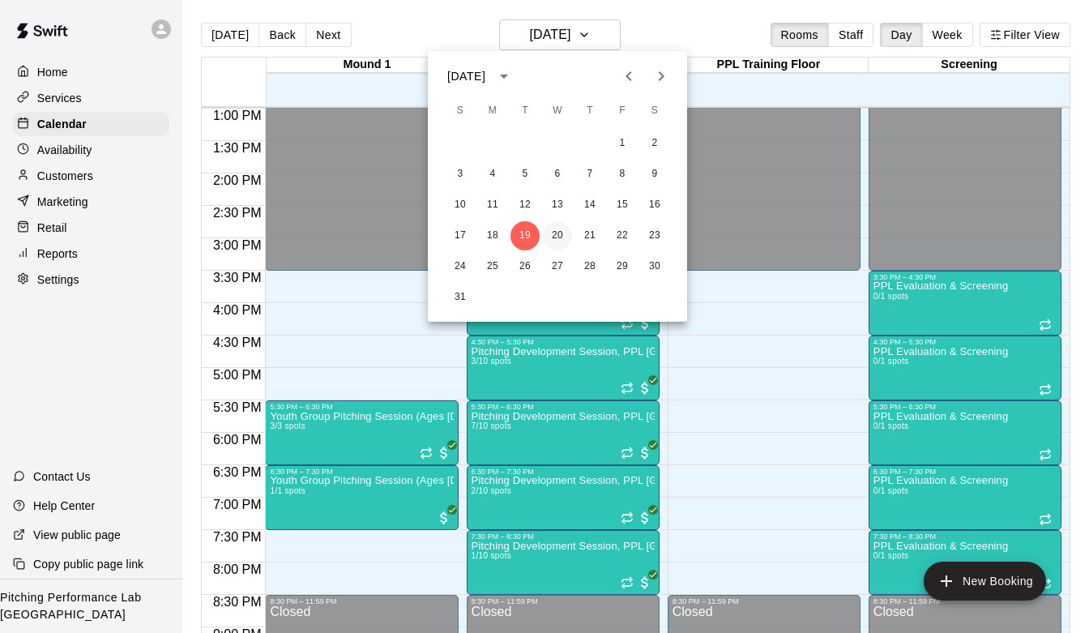
click at [556, 241] on button "20" at bounding box center [557, 235] width 29 height 29
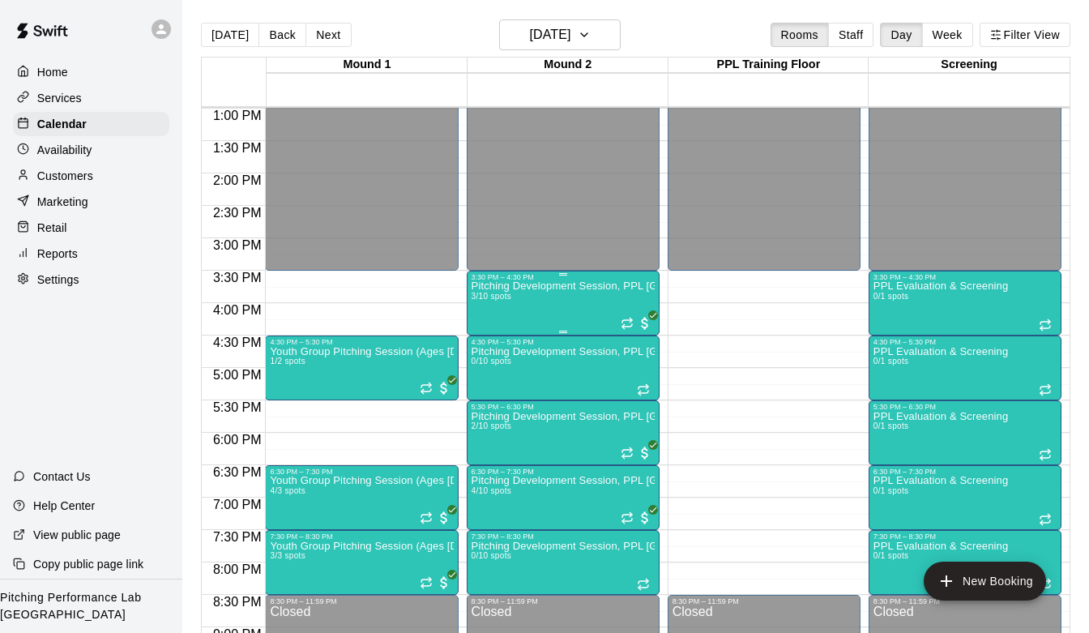
click at [561, 295] on div "Pitching Development Session, PPL [GEOGRAPHIC_DATA] (Ages [DEMOGRAPHIC_DATA]+) …" at bounding box center [562, 597] width 183 height 633
click at [479, 337] on img "edit" at bounding box center [488, 336] width 19 height 19
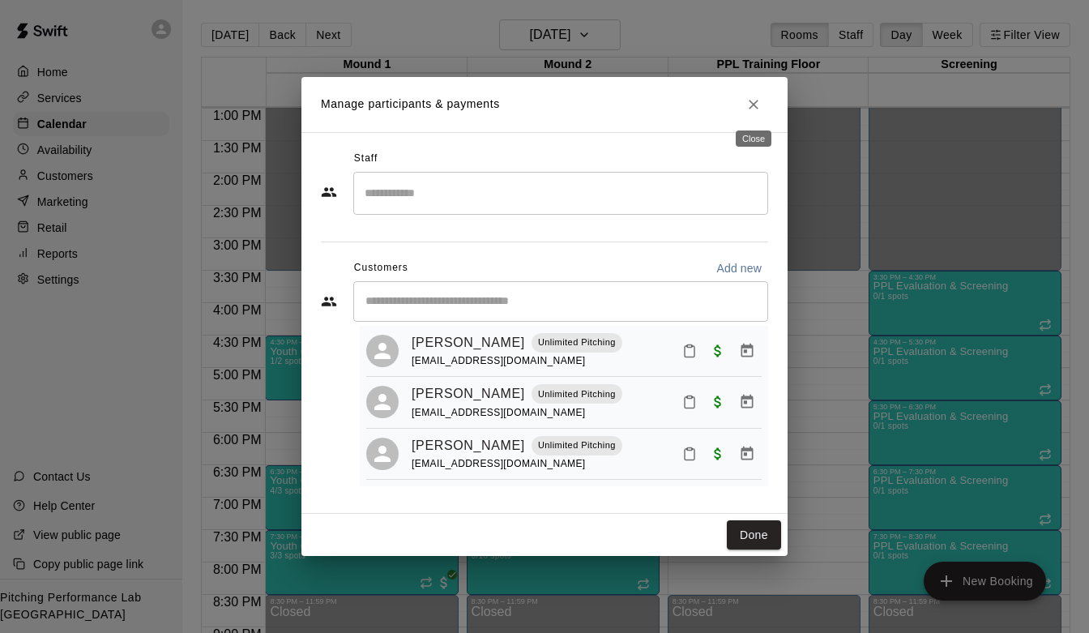
click at [750, 113] on button "Close" at bounding box center [753, 104] width 29 height 29
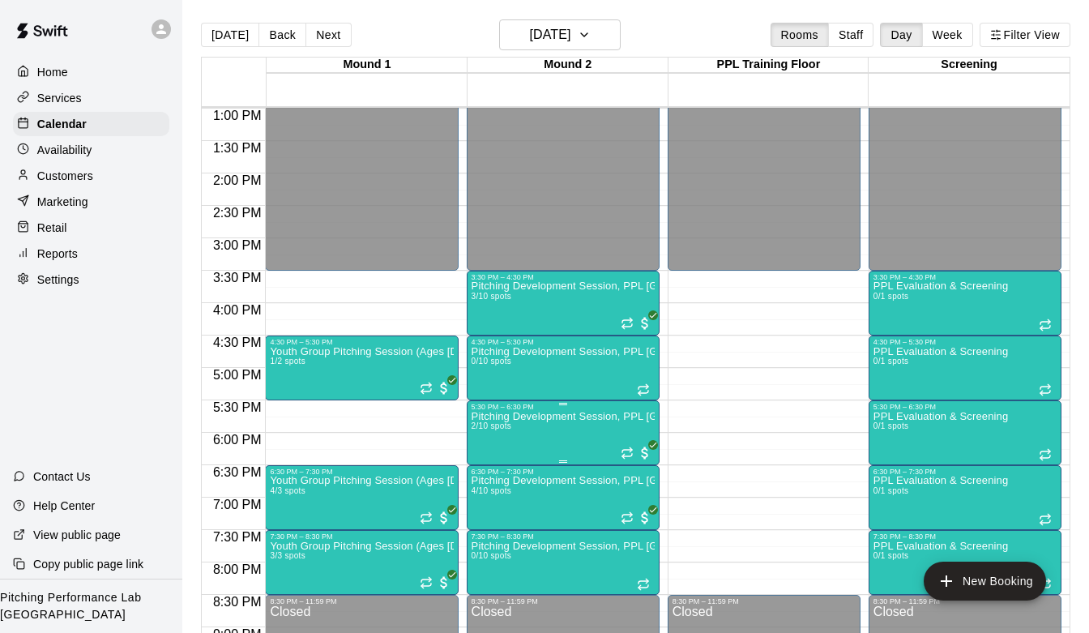
click at [544, 410] on div "5:30 PM – 6:30 PM" at bounding box center [562, 407] width 183 height 8
click at [494, 459] on img "edit" at bounding box center [488, 458] width 19 height 19
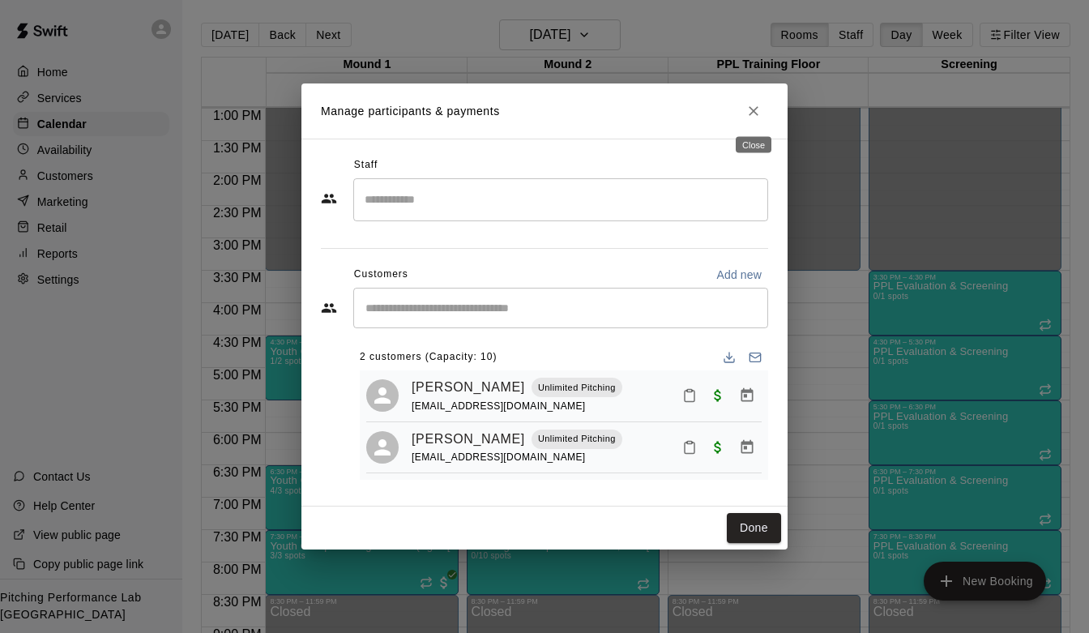
click at [742, 113] on button "Close" at bounding box center [753, 110] width 29 height 29
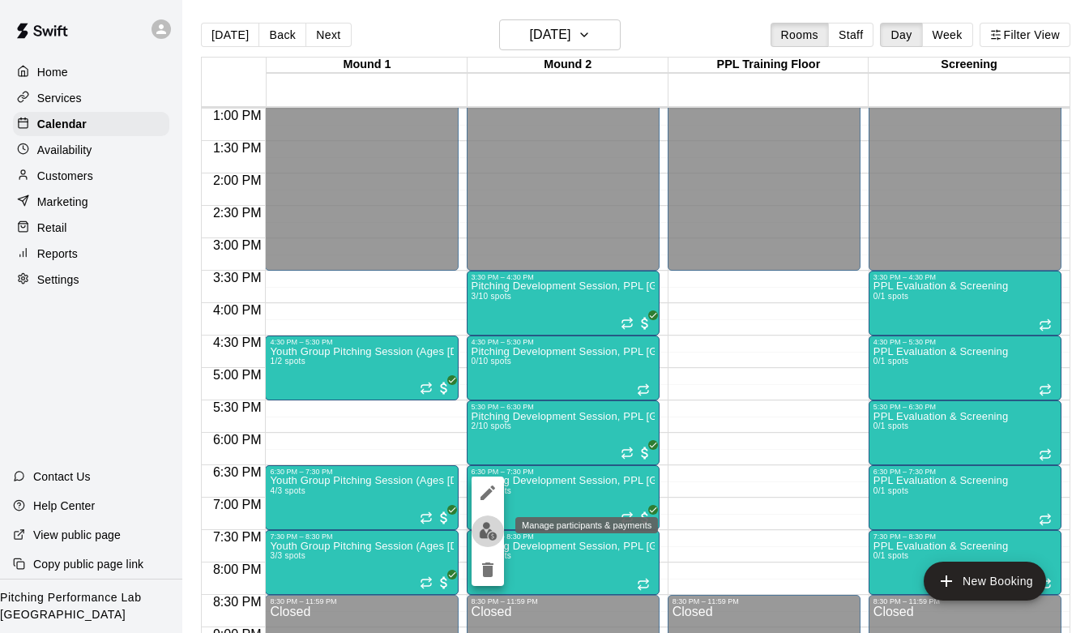
click at [490, 541] on button "edit" at bounding box center [487, 531] width 32 height 32
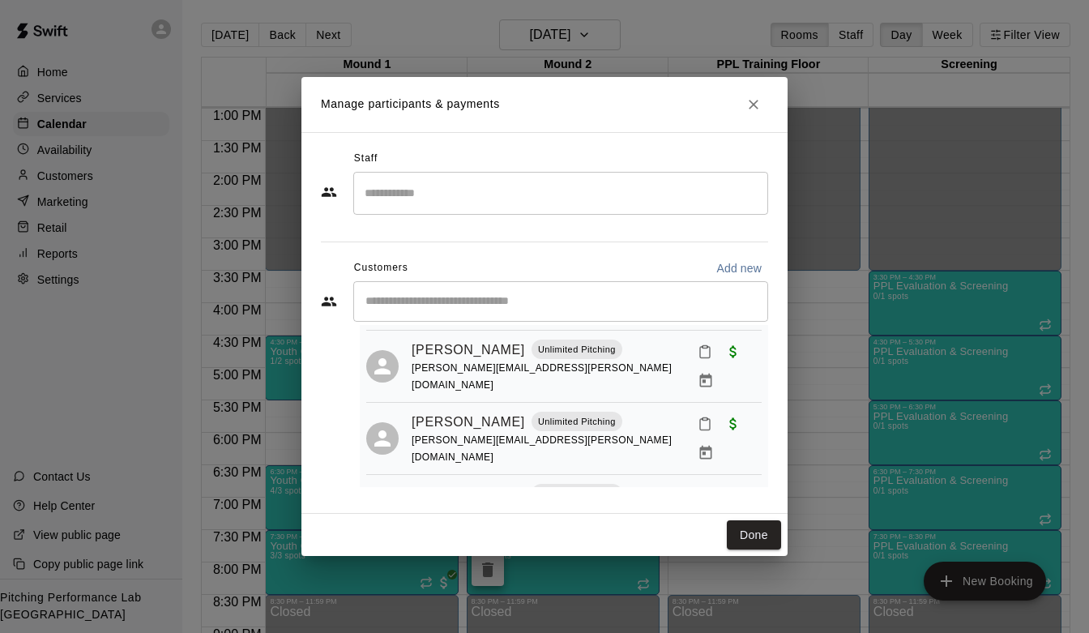
scroll to position [92, 0]
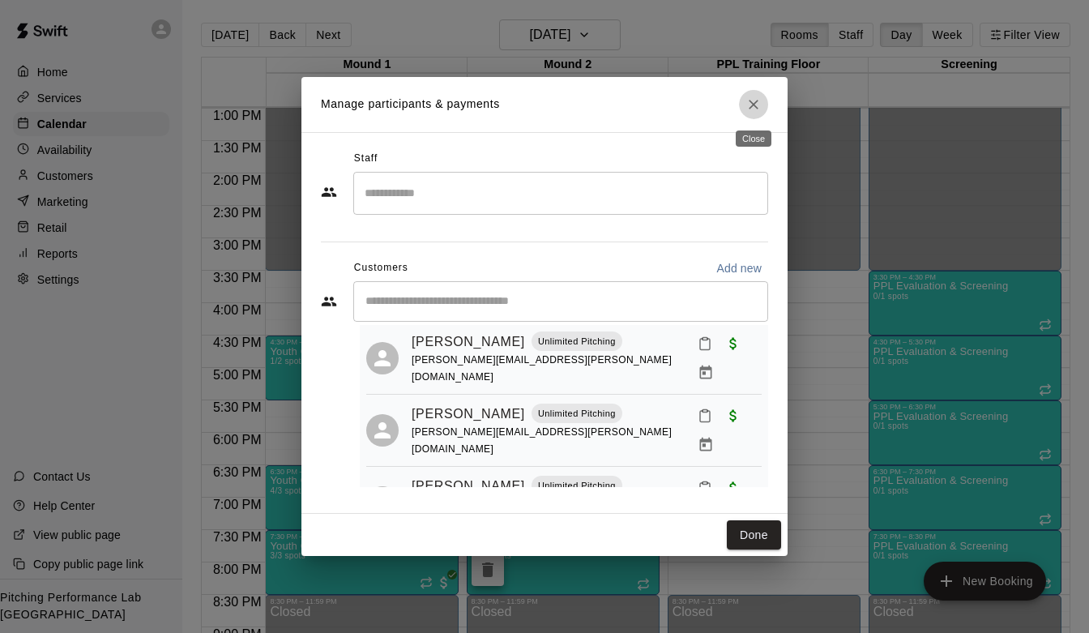
click at [750, 107] on icon "Close" at bounding box center [753, 105] width 10 height 10
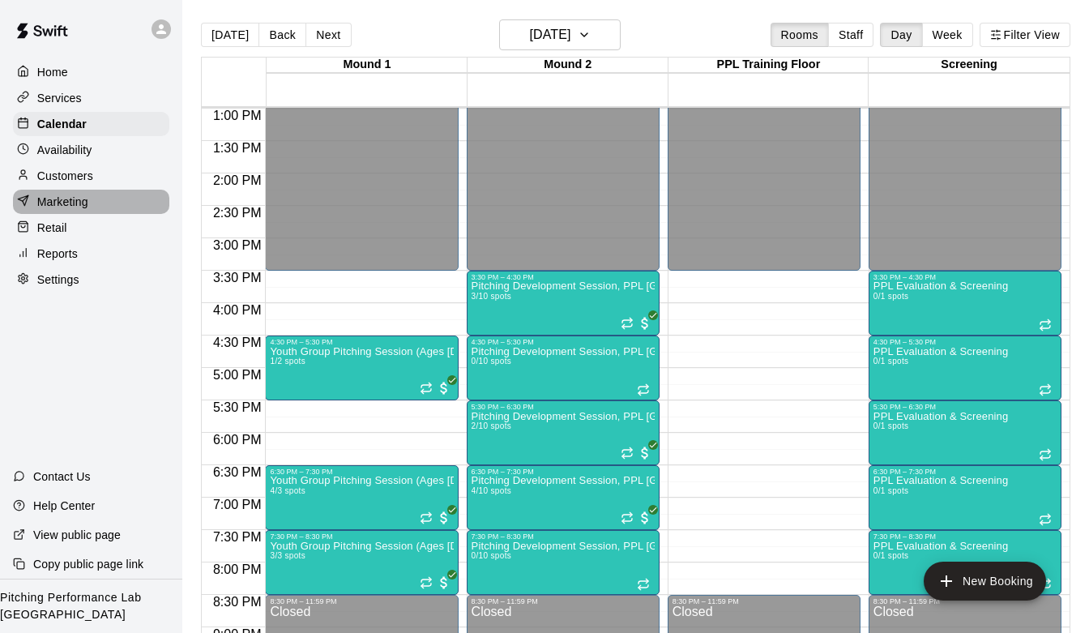
click at [87, 191] on div "Marketing" at bounding box center [91, 202] width 156 height 24
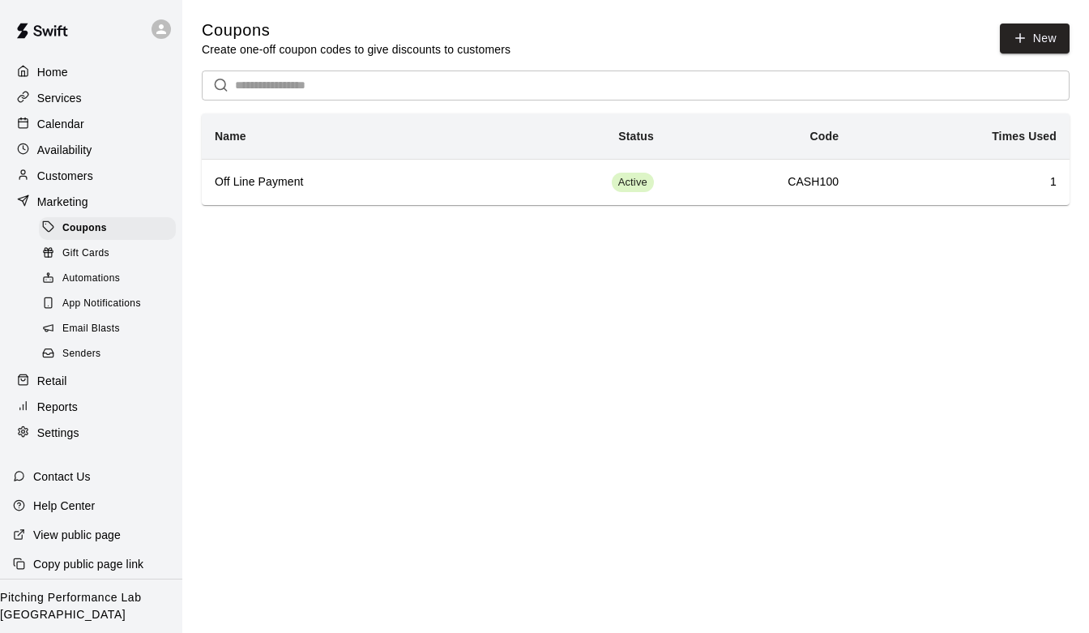
click at [82, 181] on p "Customers" at bounding box center [65, 176] width 56 height 16
